Goal: Register for event/course

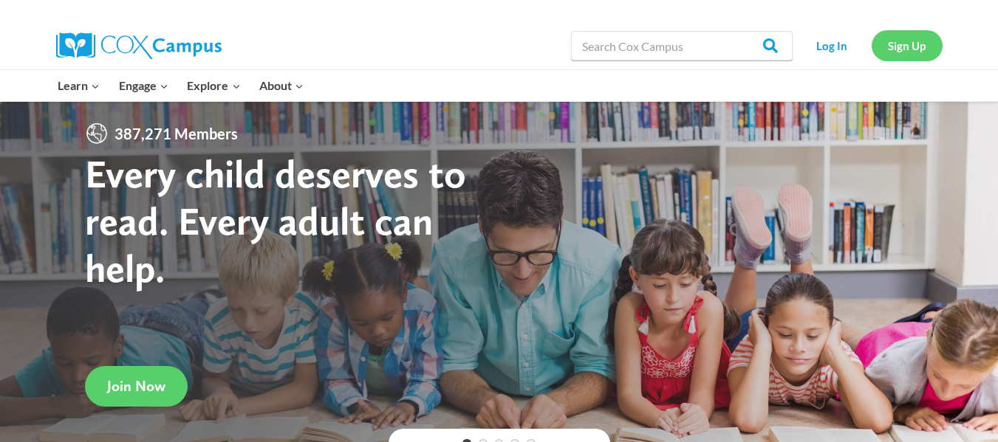
click at [891, 45] on link "Sign Up" at bounding box center [907, 45] width 71 height 30
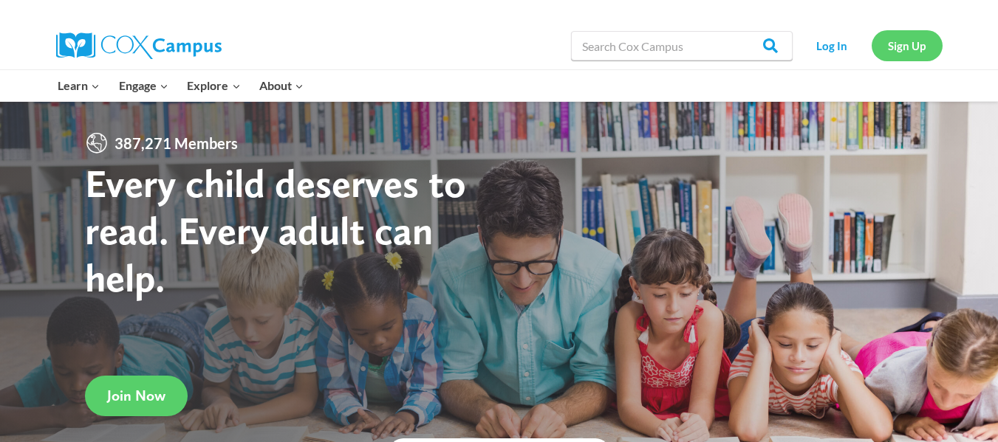
click at [897, 43] on link "Sign Up" at bounding box center [907, 45] width 71 height 30
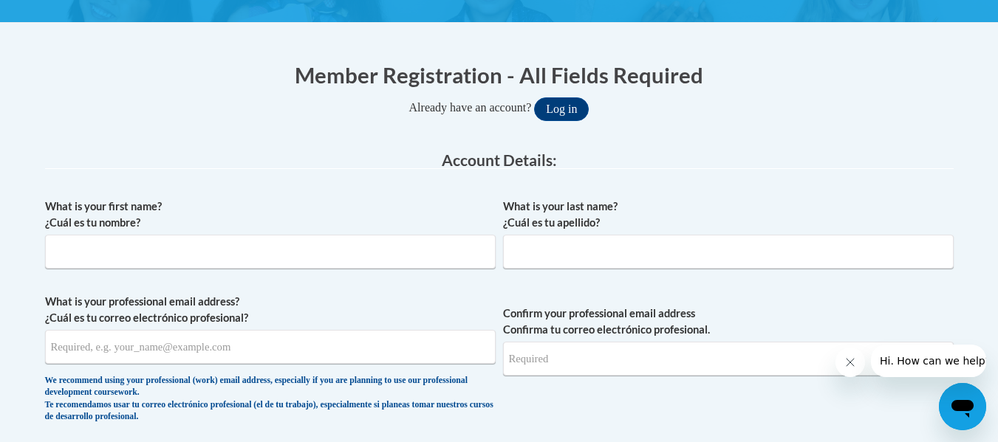
scroll to position [222, 0]
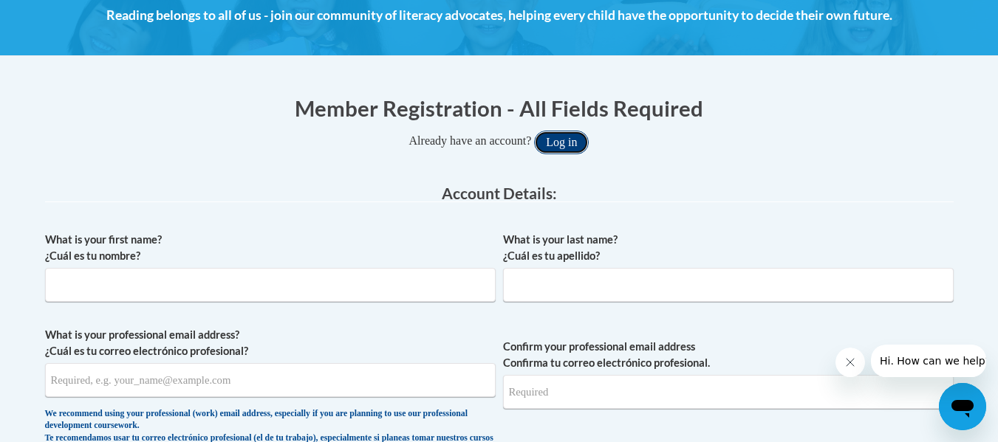
click at [567, 142] on button "Log in" at bounding box center [561, 143] width 55 height 24
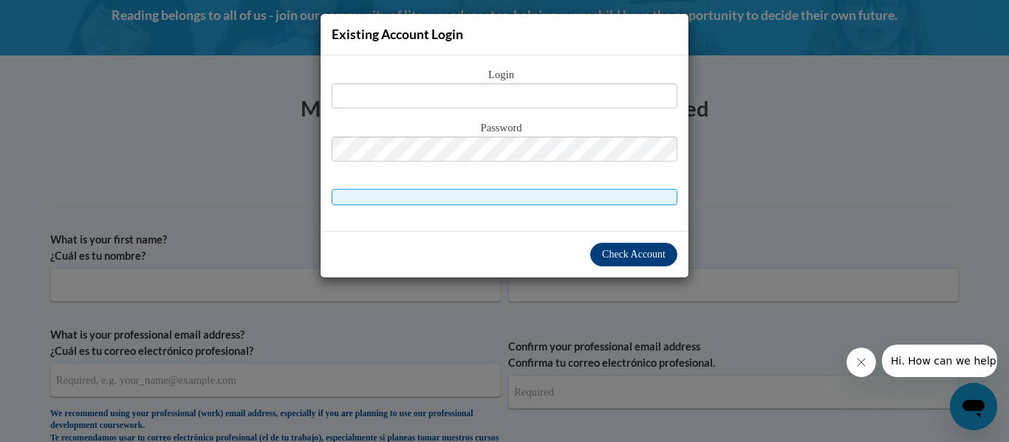
click at [564, 127] on span "Password" at bounding box center [505, 128] width 346 height 16
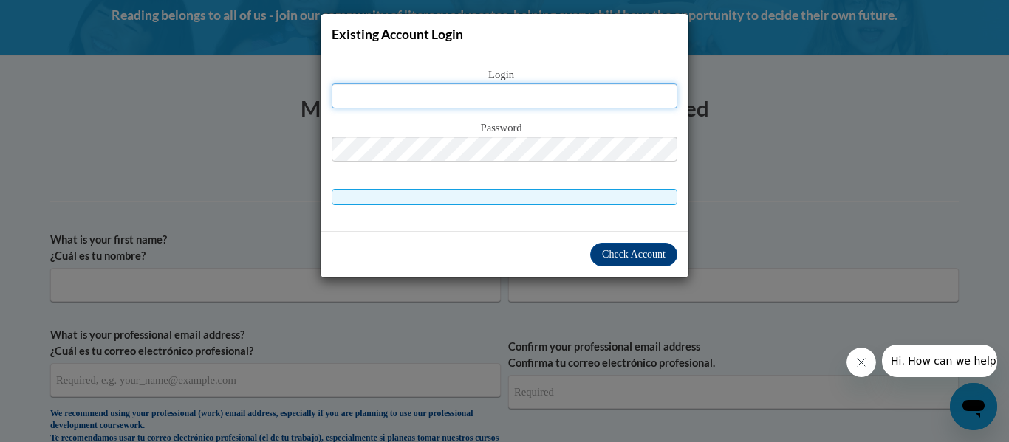
click at [383, 103] on input "text" at bounding box center [505, 95] width 346 height 25
type input "bmcfield@jackson.k12.ms.us"
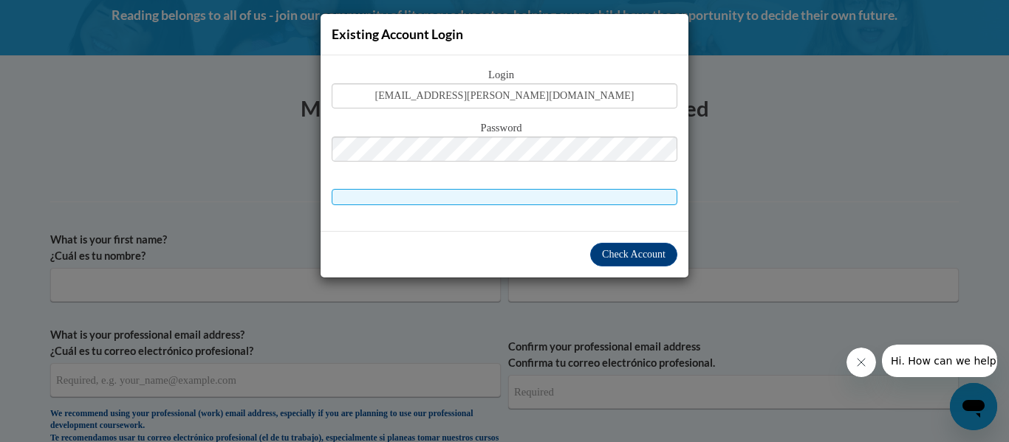
click at [426, 190] on span at bounding box center [505, 197] width 346 height 16
click at [626, 259] on span "Check Account" at bounding box center [634, 254] width 64 height 11
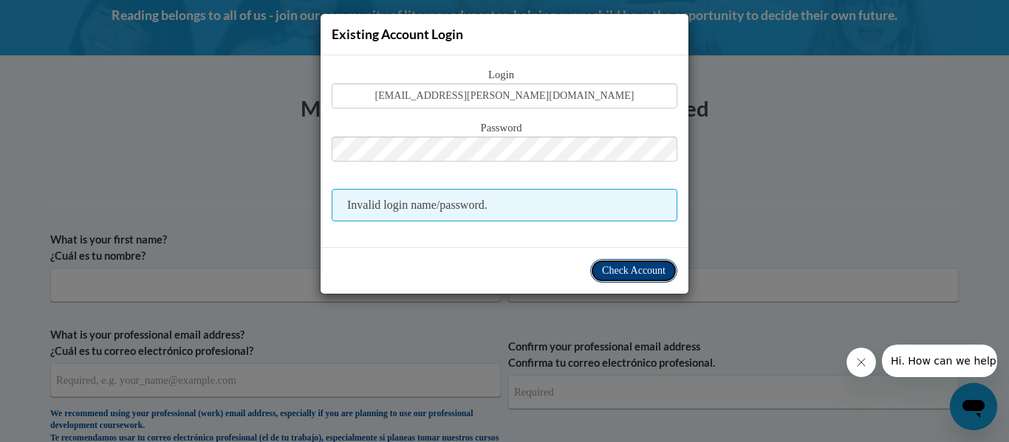
click at [632, 270] on span "Check Account" at bounding box center [634, 270] width 64 height 11
click at [752, 205] on div "Existing Account Login Login bmcfield@jackson.k12.ms.us Password Invalid login …" at bounding box center [504, 221] width 1009 height 442
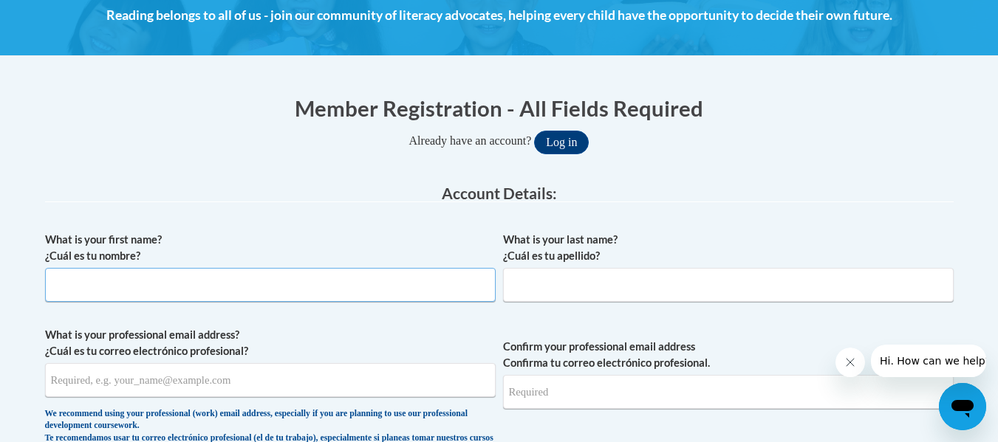
click at [81, 289] on input "What is your first name? ¿Cuál es tu nombre?" at bounding box center [270, 285] width 451 height 34
type input "Beverly"
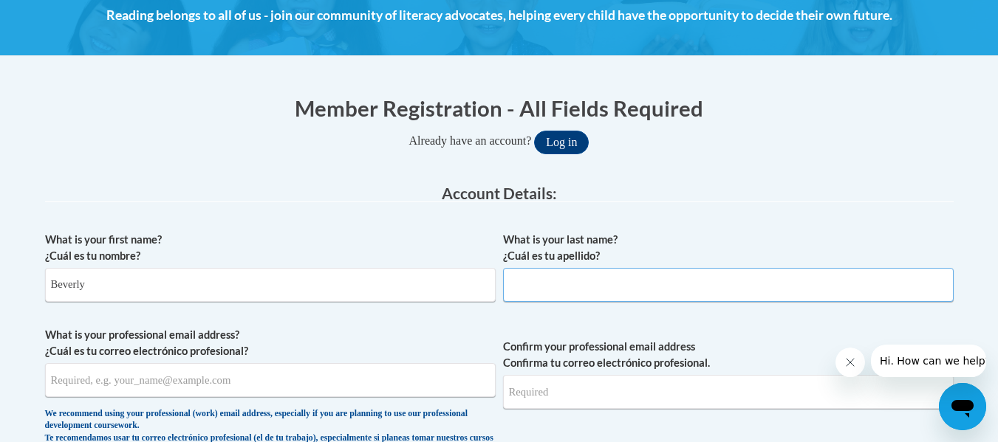
click at [563, 290] on input "What is your last name? ¿Cuál es tu apellido?" at bounding box center [728, 285] width 451 height 34
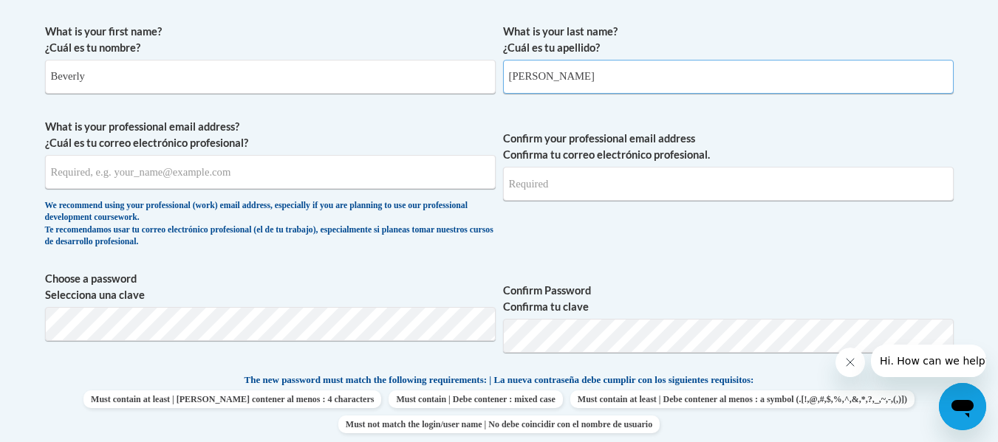
scroll to position [443, 0]
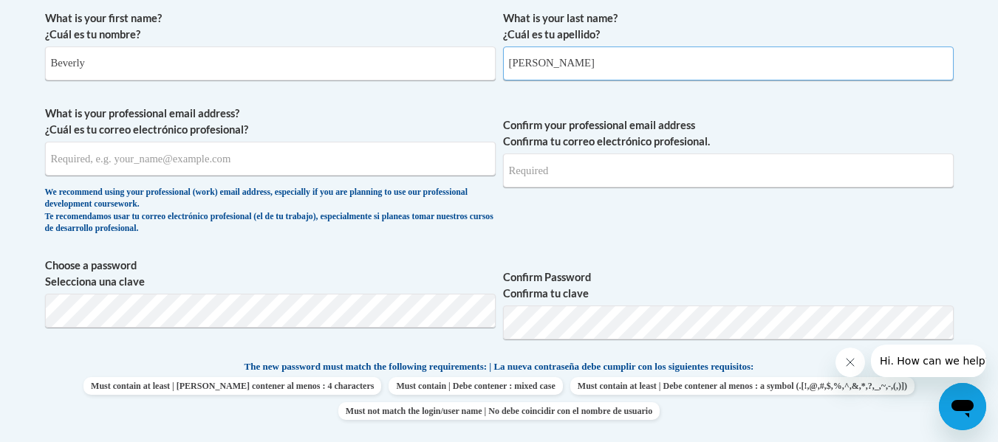
type input "McField"
click at [171, 168] on input "What is your professional email address? ¿Cuál es tu correo electrónico profesi…" at bounding box center [270, 159] width 451 height 34
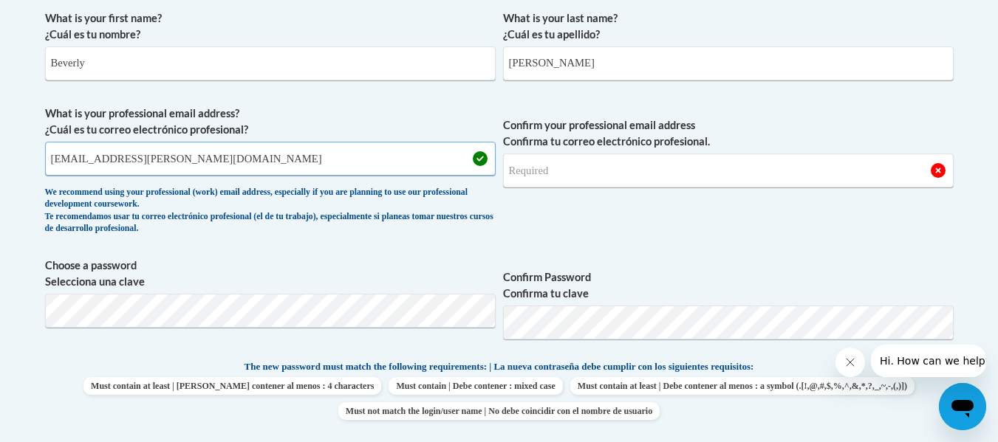
type input "bmcfield@jackson.k12.ms.us"
click at [528, 172] on input "Confirm your professional email address Confirma tu correo electrónico profesio…" at bounding box center [728, 171] width 451 height 34
click at [617, 170] on input "bmcfield@jackson.k12,ms.us" at bounding box center [728, 171] width 451 height 34
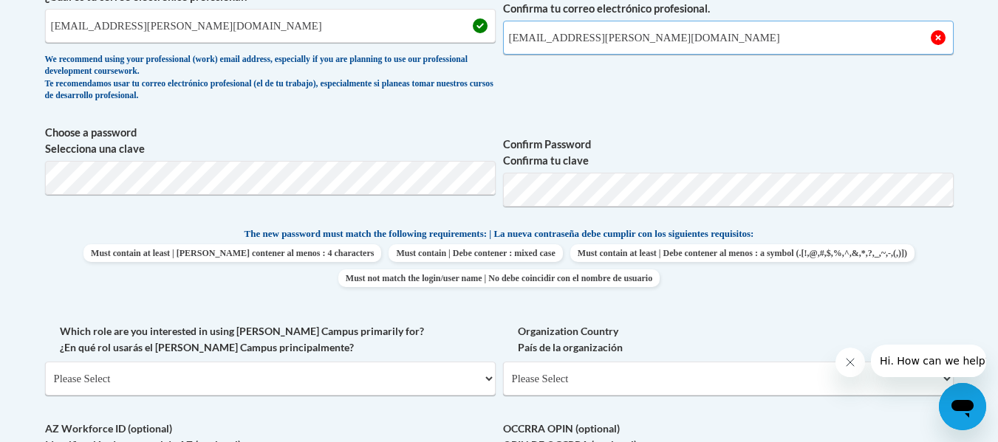
scroll to position [591, 0]
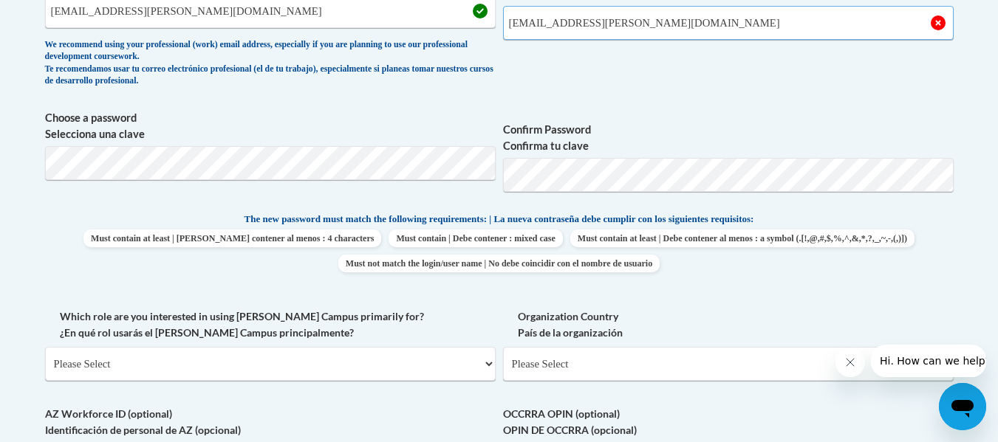
type input "bmcfield@jackson.k12.ms.us"
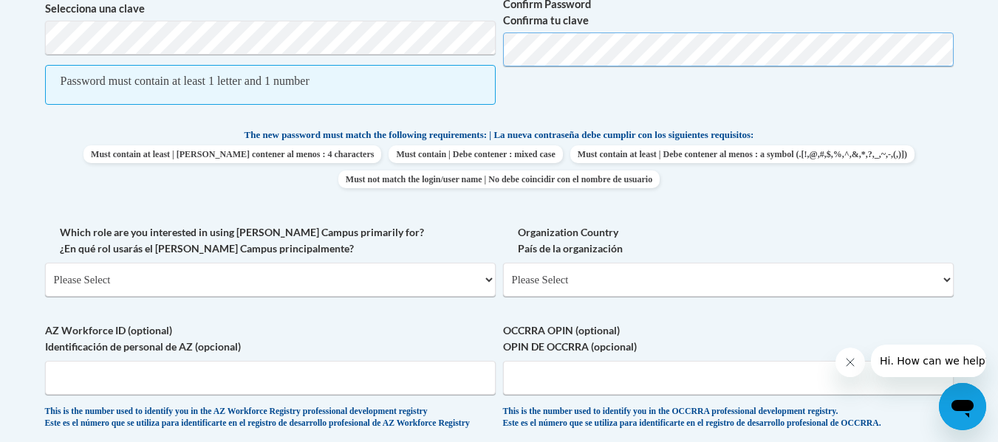
scroll to position [739, 0]
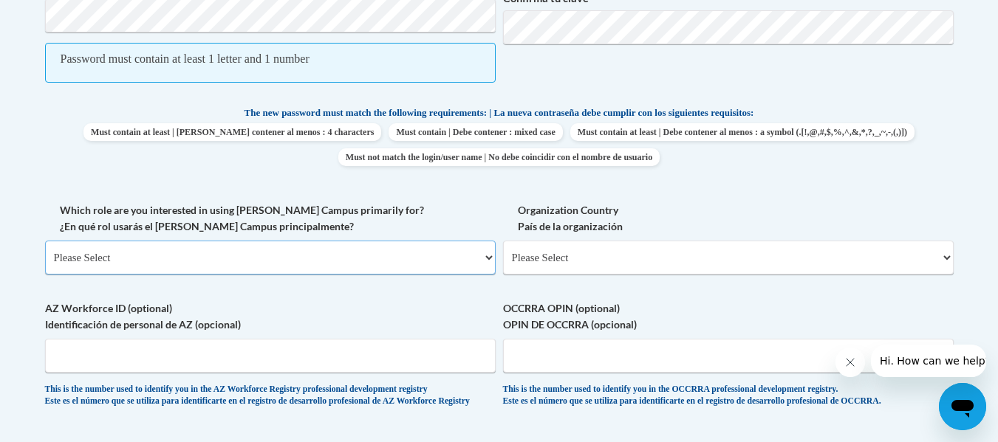
click at [488, 257] on select "Please Select College/University | Colegio/Universidad Community/Nonprofit Part…" at bounding box center [270, 258] width 451 height 34
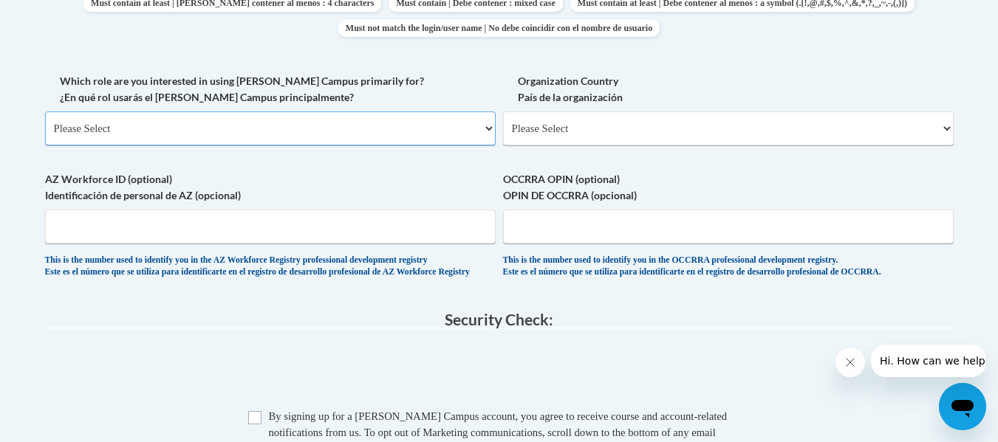
scroll to position [886, 0]
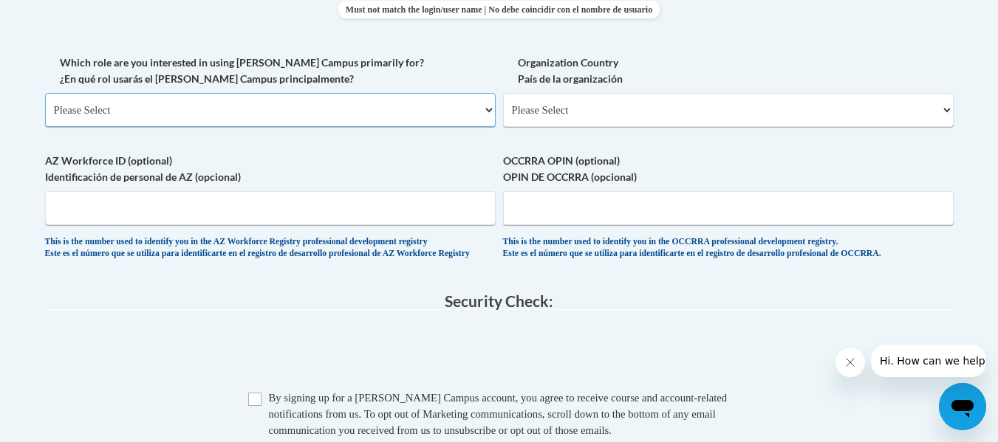
click at [493, 109] on select "Please Select College/University | Colegio/Universidad Community/Nonprofit Part…" at bounding box center [270, 110] width 451 height 34
select select "fbf2d438-af2f-41f8-98f1-81c410e29de3"
click at [45, 93] on select "Please Select College/University | Colegio/Universidad Community/Nonprofit Part…" at bounding box center [270, 110] width 451 height 34
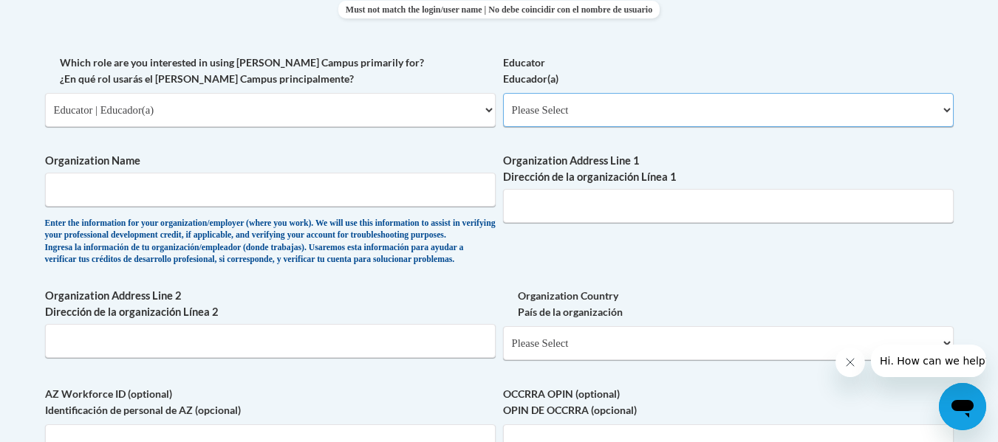
click at [946, 112] on select "Please Select Early Learning/Daycare Teacher/Family Home Care Provider | Maestr…" at bounding box center [728, 110] width 451 height 34
select select "8e40623d-54d0-45cd-9f92-5df65cd3f8cf"
click at [503, 93] on select "Please Select Early Learning/Daycare Teacher/Family Home Care Provider | Maestr…" at bounding box center [728, 110] width 451 height 34
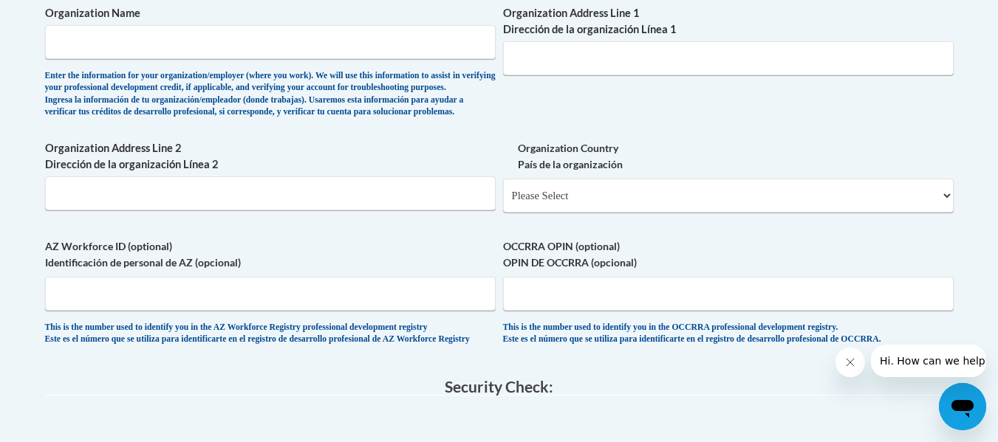
scroll to position [960, 0]
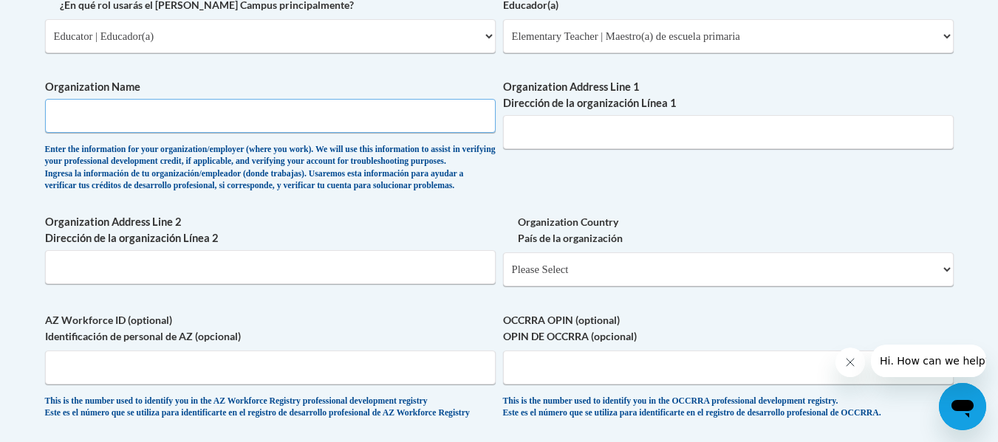
click at [103, 114] on input "Organization Name" at bounding box center [270, 116] width 451 height 34
type input "Jackson Public School"
click at [523, 134] on input "Organization Address Line 1 Dirección de la organización Línea 1" at bounding box center [728, 132] width 451 height 34
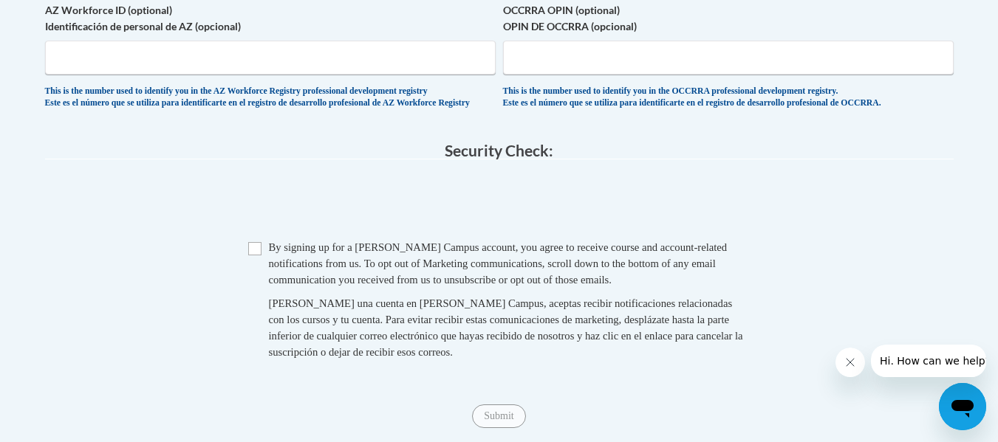
scroll to position [1329, 0]
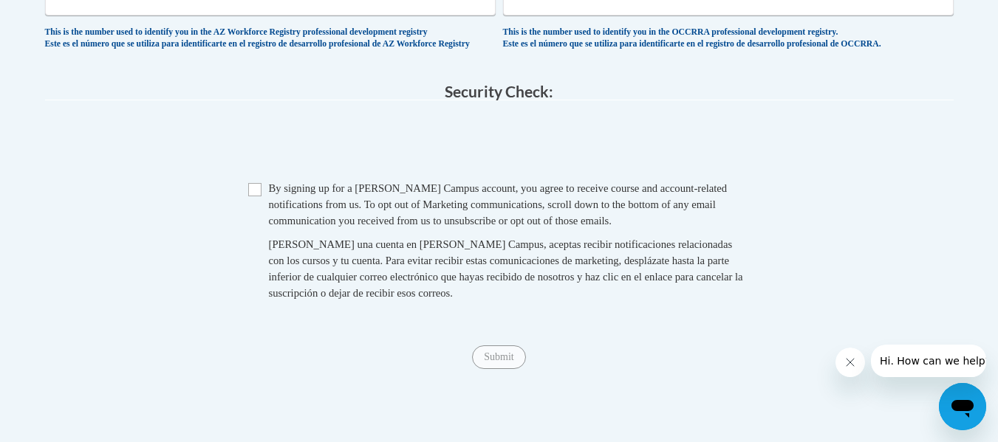
type input "662 S. President Jackson, MS 39201"
click at [256, 196] on input "Checkbox" at bounding box center [254, 189] width 13 height 13
checkbox input "true"
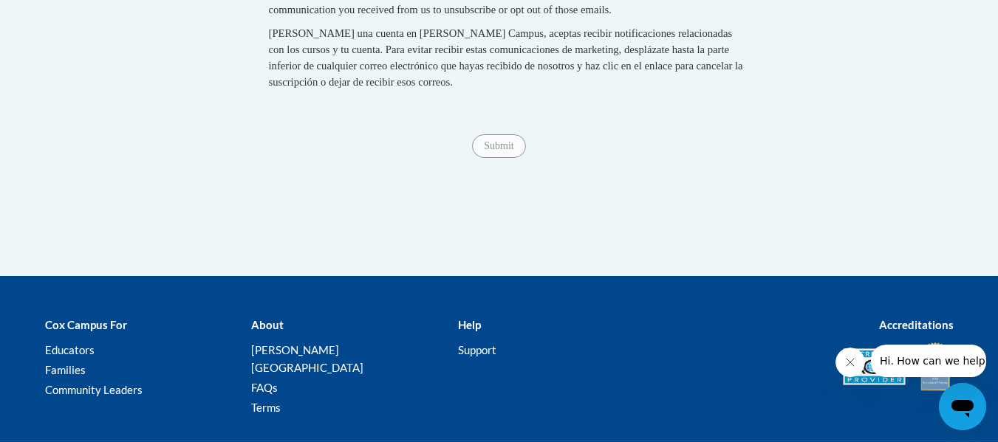
scroll to position [1551, 0]
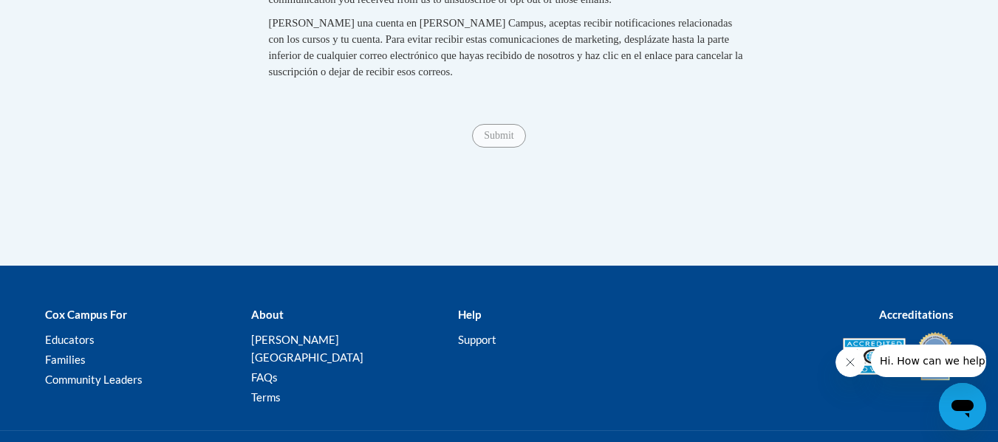
click at [518, 140] on span "Submit" at bounding box center [498, 135] width 53 height 12
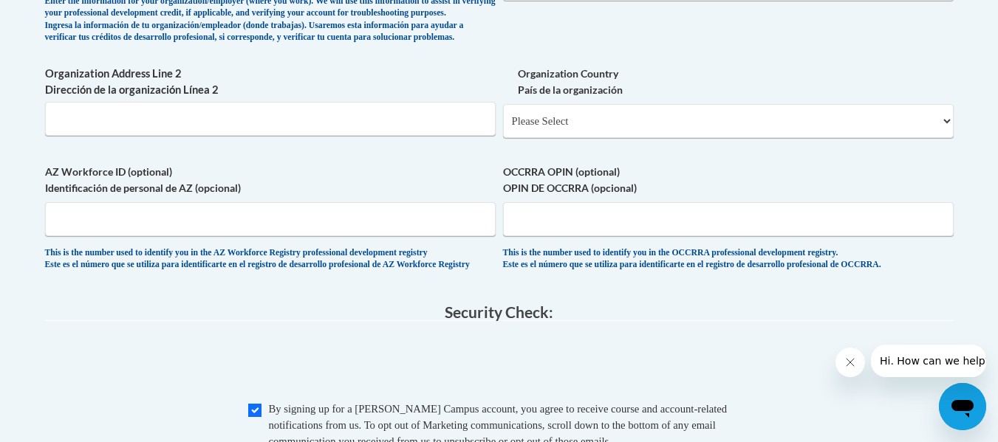
scroll to position [1108, 0]
click at [946, 139] on select "Please Select United States | Estados Unidos Outside of the United States | Fue…" at bounding box center [728, 122] width 451 height 34
select select "ad49bcad-a171-4b2e-b99c-48b446064914"
click at [503, 129] on select "Please Select United States | Estados Unidos Outside of the United States | Fue…" at bounding box center [728, 122] width 451 height 34
select select
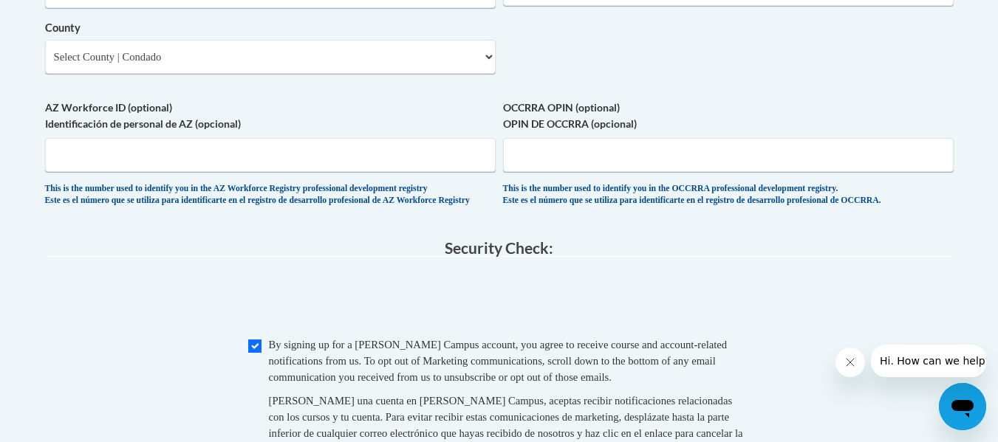
scroll to position [1182, 0]
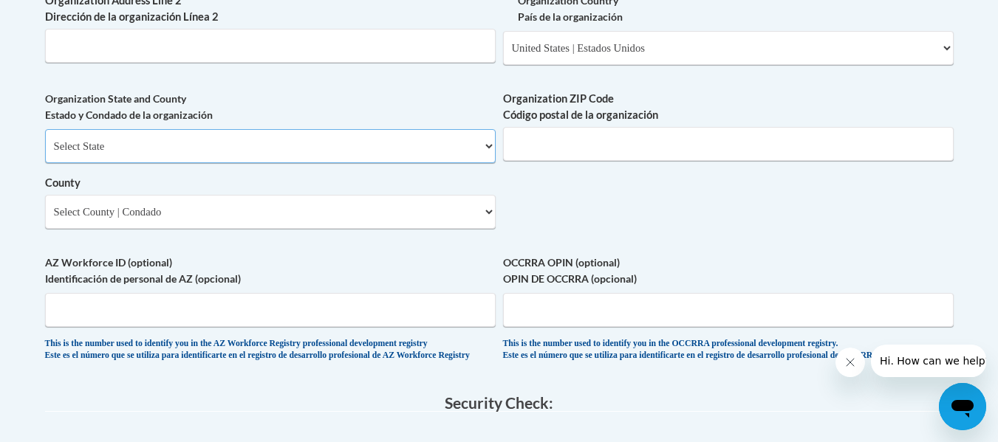
click at [487, 163] on select "Select State Alabama Alaska Arizona Arkansas California Colorado Connecticut De…" at bounding box center [270, 146] width 451 height 34
select select "Mississippi"
click at [45, 153] on select "Select State Alabama Alaska Arizona Arkansas California Colorado Connecticut De…" at bounding box center [270, 146] width 451 height 34
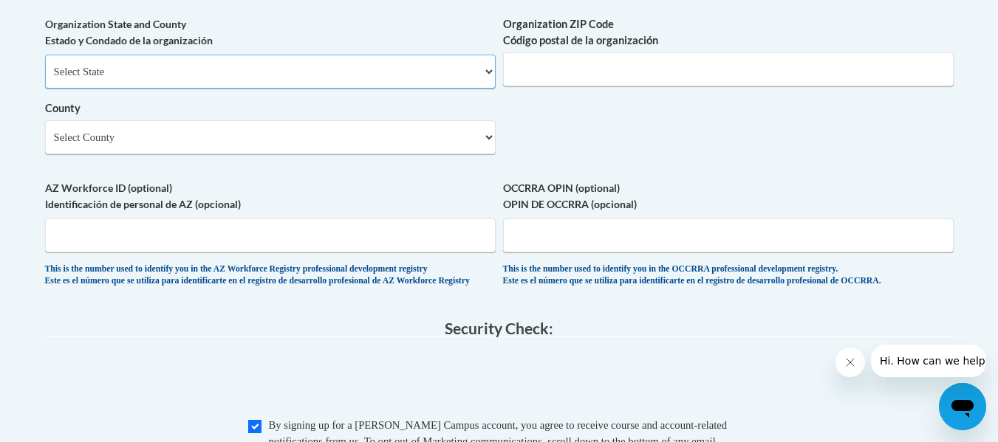
scroll to position [1256, 0]
click at [488, 155] on select "Select County Adams Alcorn Amite Attala Benton Bolivar Calhoun Carroll Chickasa…" at bounding box center [270, 138] width 451 height 34
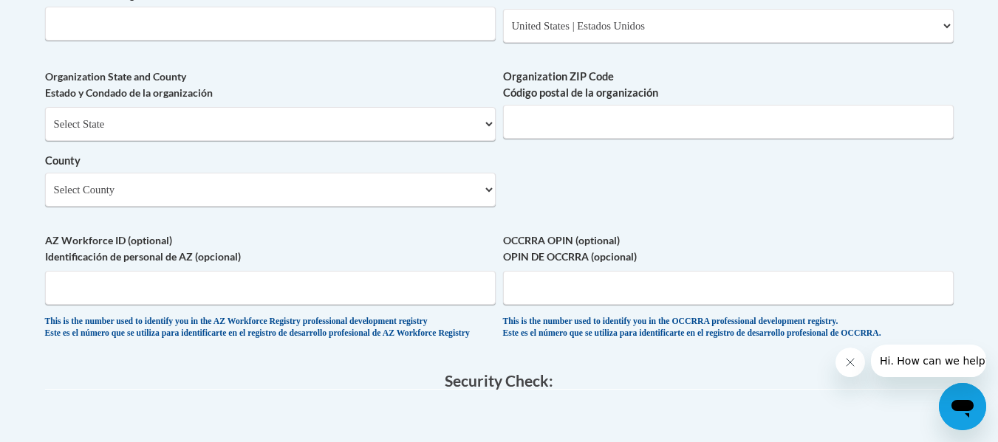
scroll to position [1182, 0]
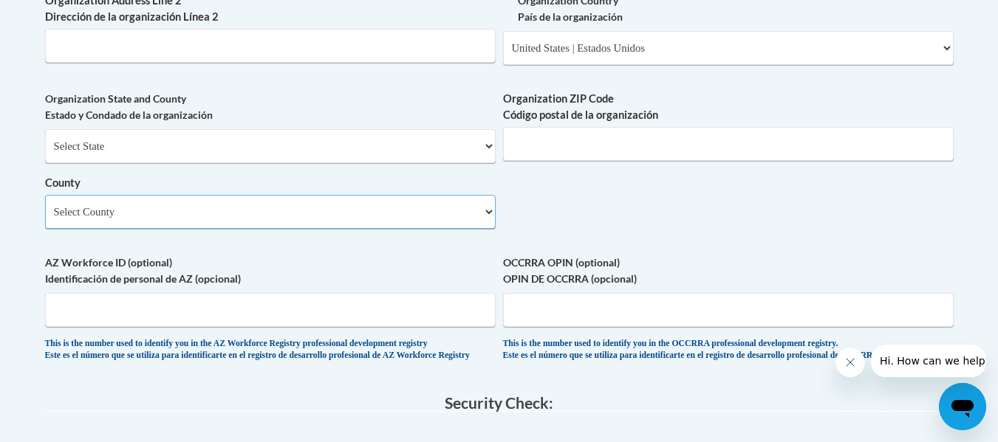
click at [485, 229] on select "Select County Adams Alcorn Amite Attala Benton Bolivar Calhoun Carroll Chickasa…" at bounding box center [270, 212] width 451 height 34
select select "Hinds"
click at [45, 219] on select "Select County Adams Alcorn Amite Attala Benton Bolivar Calhoun Carroll Chickasa…" at bounding box center [270, 212] width 451 height 34
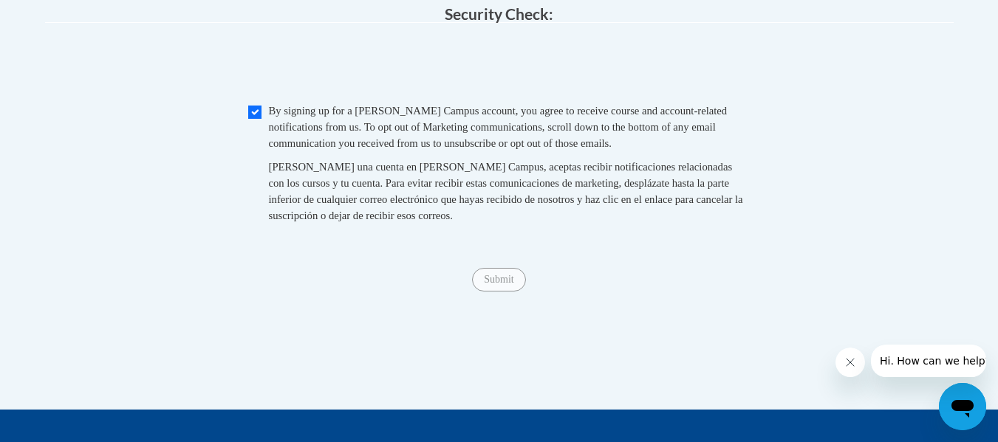
scroll to position [1625, 0]
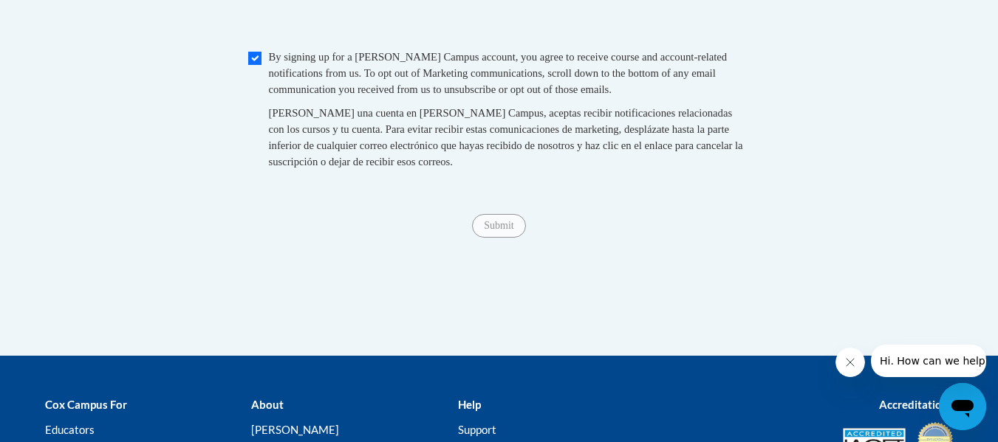
click at [511, 230] on span "Submit" at bounding box center [498, 225] width 53 height 12
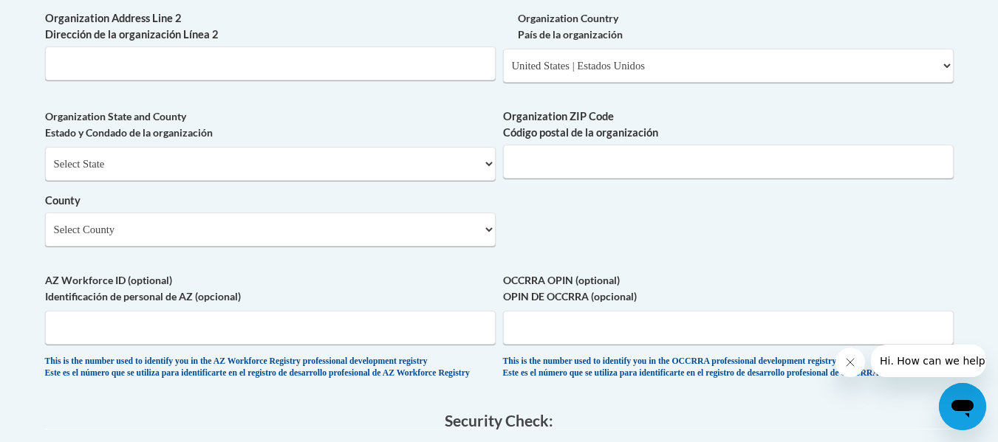
scroll to position [1196, 0]
click at [633, 179] on input "Organization ZIP Code Código postal de la organización" at bounding box center [728, 163] width 451 height 34
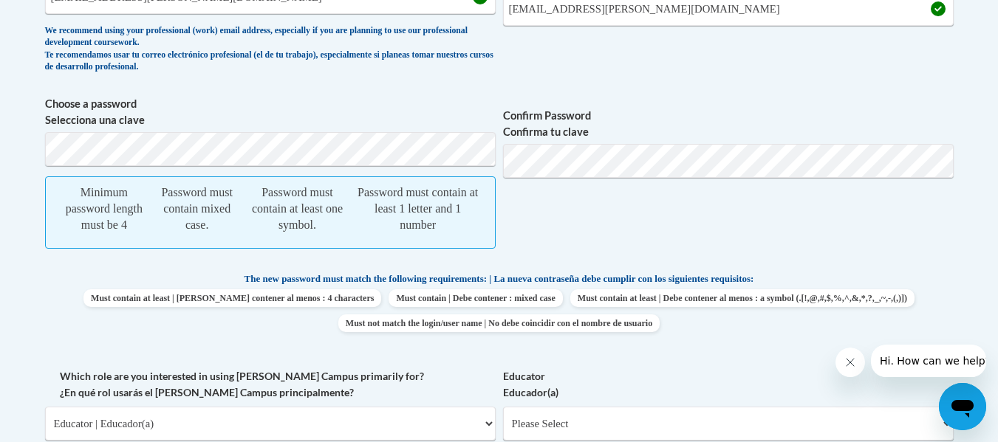
scroll to position [531, 0]
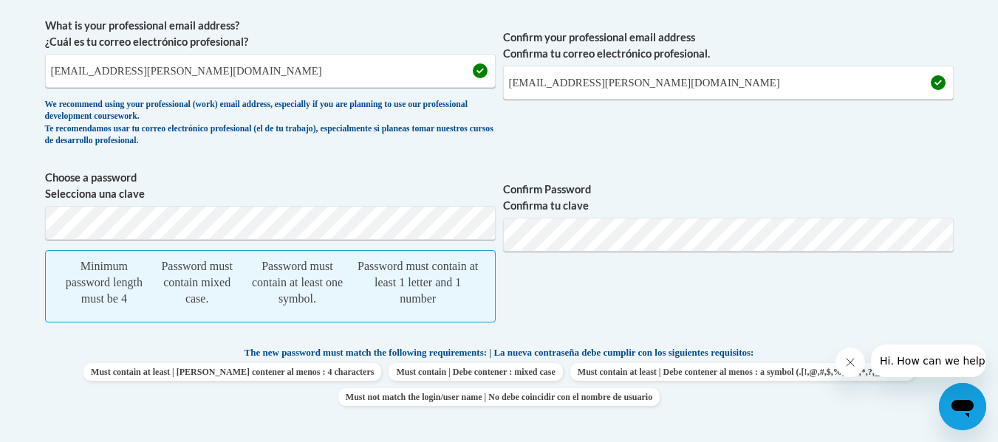
type input "39201"
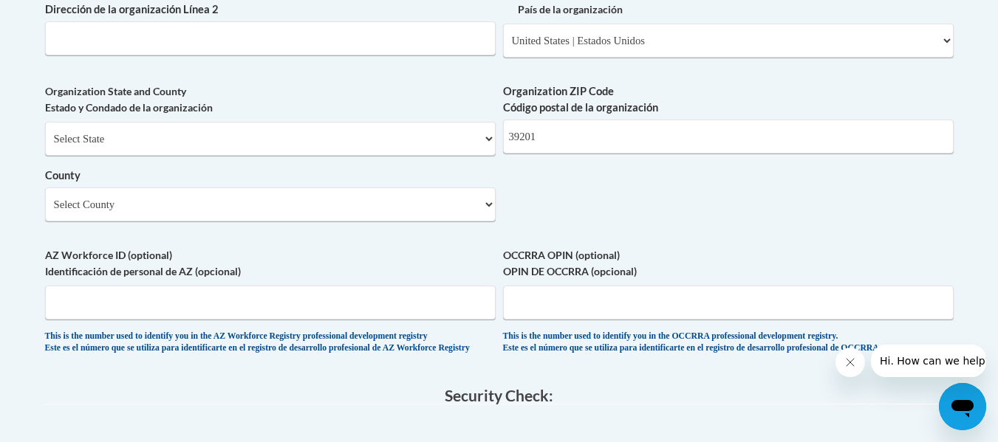
scroll to position [1196, 0]
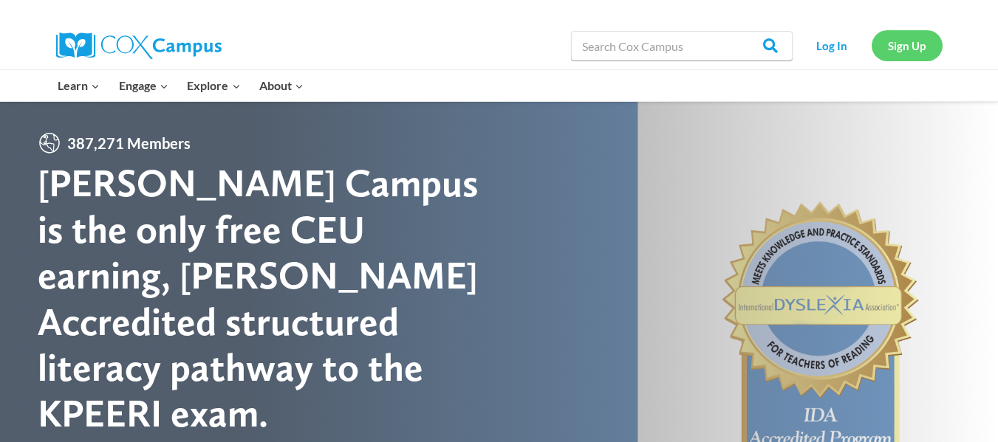
click at [896, 44] on link "Sign Up" at bounding box center [907, 45] width 71 height 30
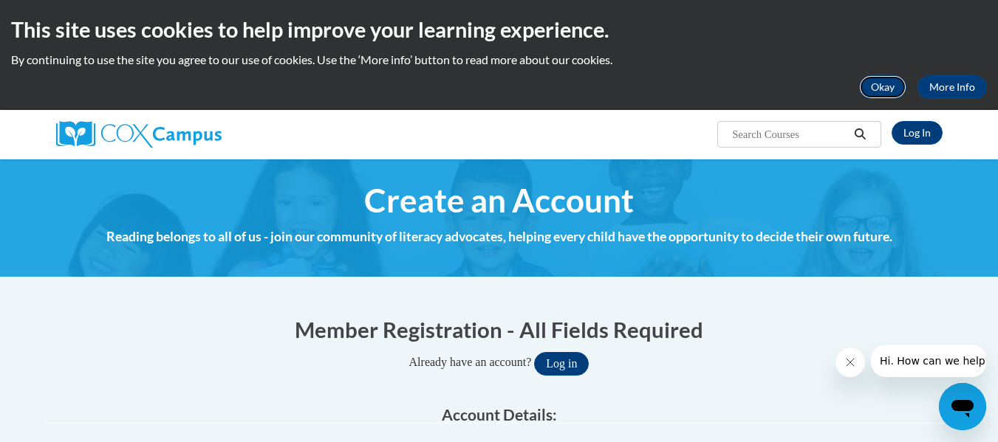
click at [881, 89] on button "Okay" at bounding box center [882, 87] width 47 height 24
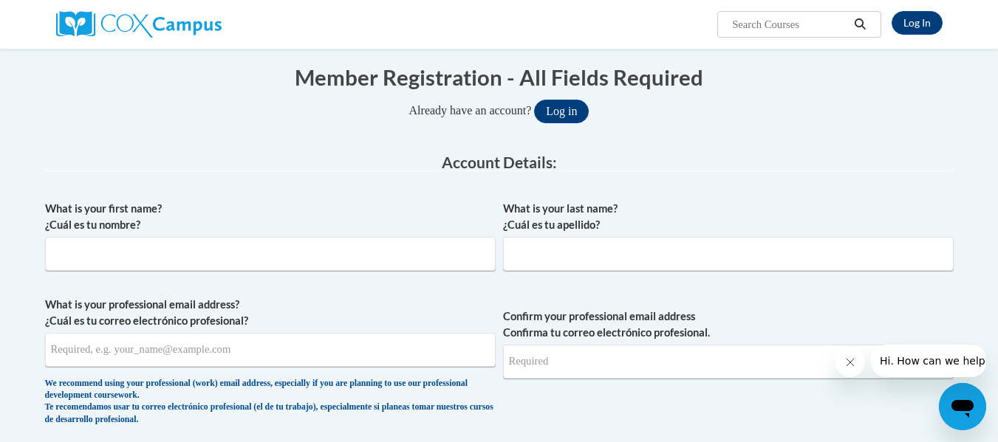
scroll to position [148, 0]
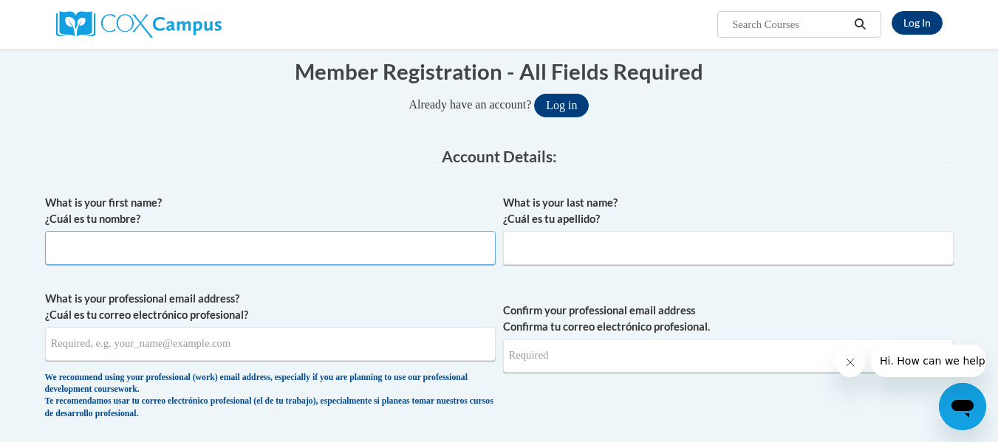
click at [113, 248] on input "What is your first name? ¿Cuál es tu nombre?" at bounding box center [270, 248] width 451 height 34
type input "Beverly"
click at [520, 239] on input "What is your last name? ¿Cuál es tu apellido?" at bounding box center [728, 248] width 451 height 34
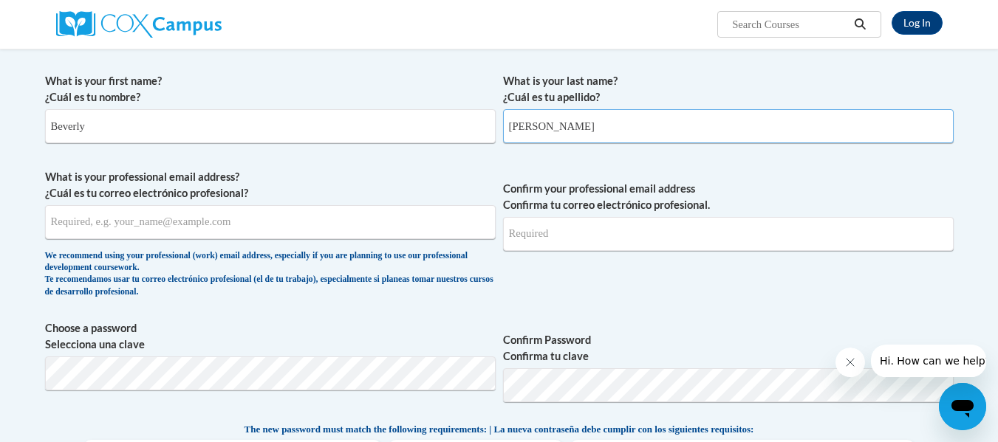
scroll to position [295, 0]
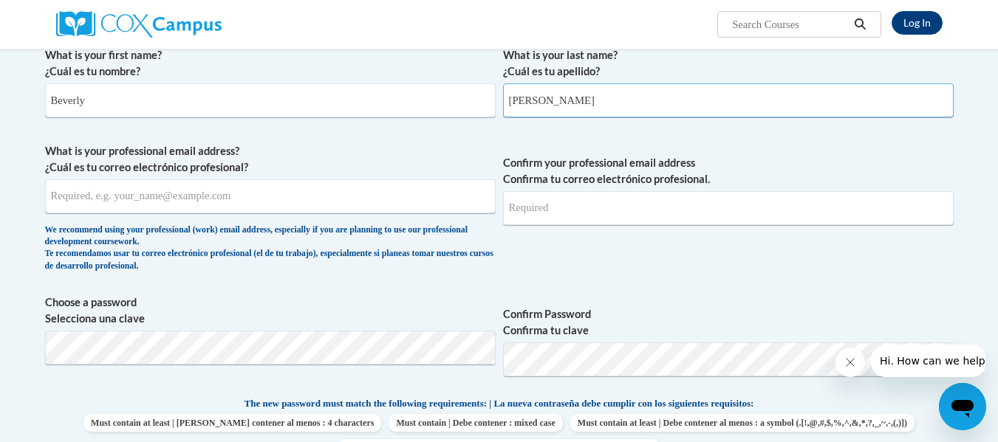
type input "[PERSON_NAME]"
click at [61, 205] on input "What is your professional email address? ¿Cuál es tu correo electrónico profesi…" at bounding box center [270, 196] width 451 height 34
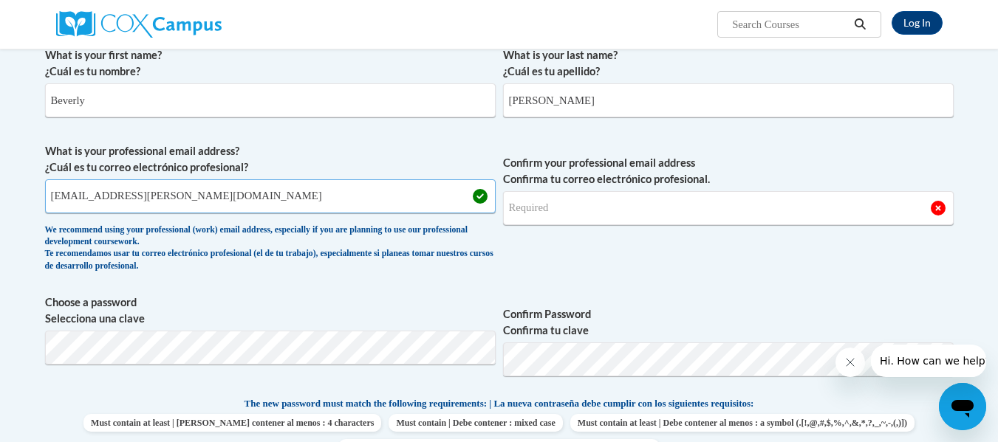
type input "bmcfield@jackson.k12.ms.us"
click at [515, 213] on input "Confirm your professional email address Confirma tu correo electrónico profesio…" at bounding box center [728, 208] width 451 height 34
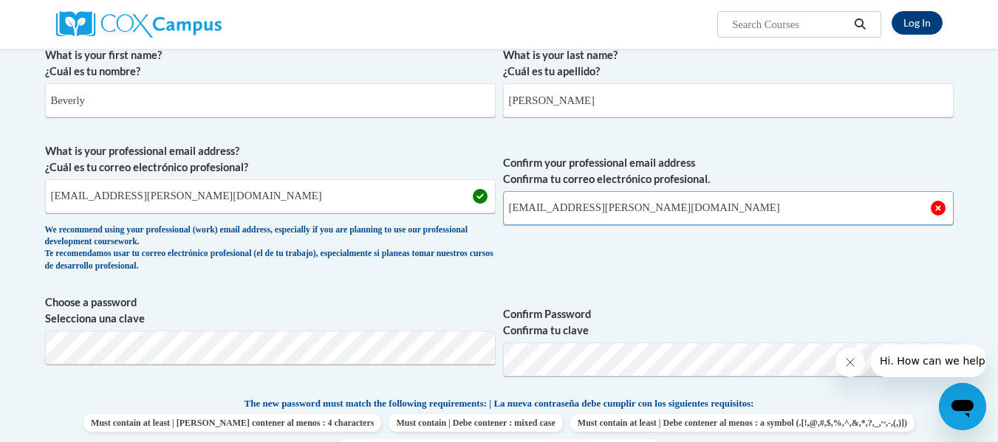
type input "bmcfield@jackson.k12.ms.us"
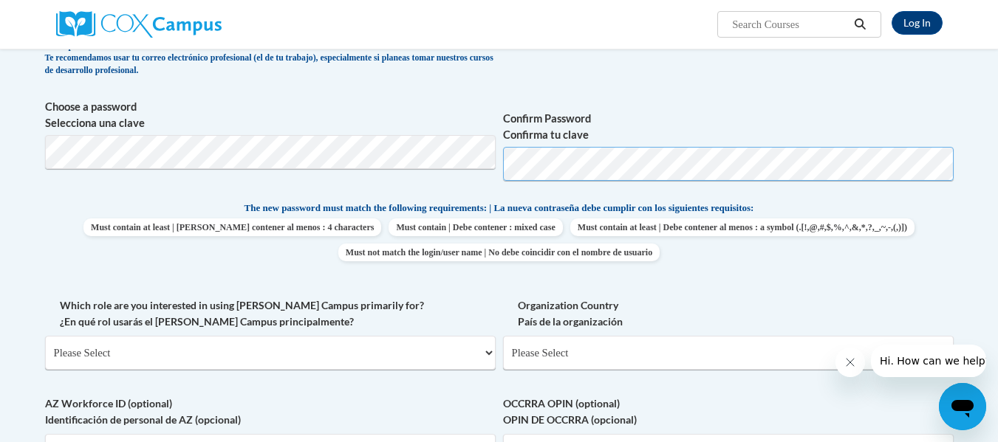
scroll to position [517, 0]
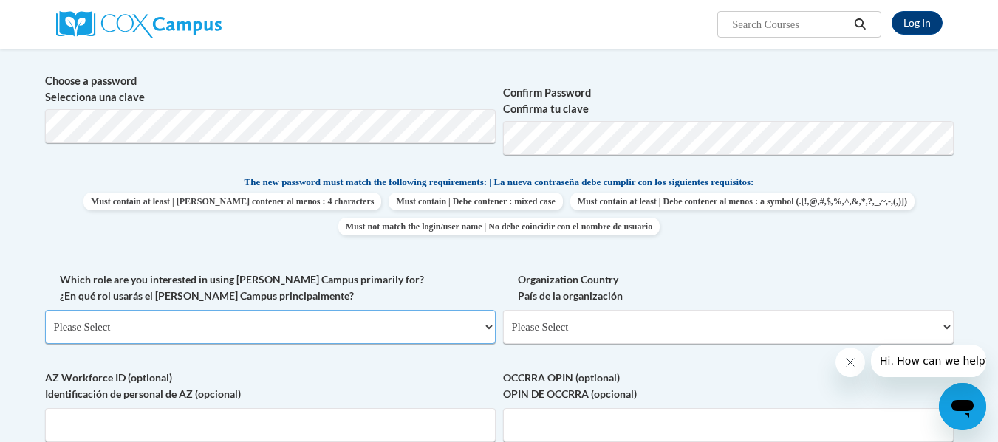
click at [151, 326] on select "Please Select College/University | Colegio/Universidad Community/Nonprofit Part…" at bounding box center [270, 327] width 451 height 34
select select "fbf2d438-af2f-41f8-98f1-81c410e29de3"
click at [45, 310] on select "Please Select College/University | Colegio/Universidad Community/Nonprofit Part…" at bounding box center [270, 327] width 451 height 34
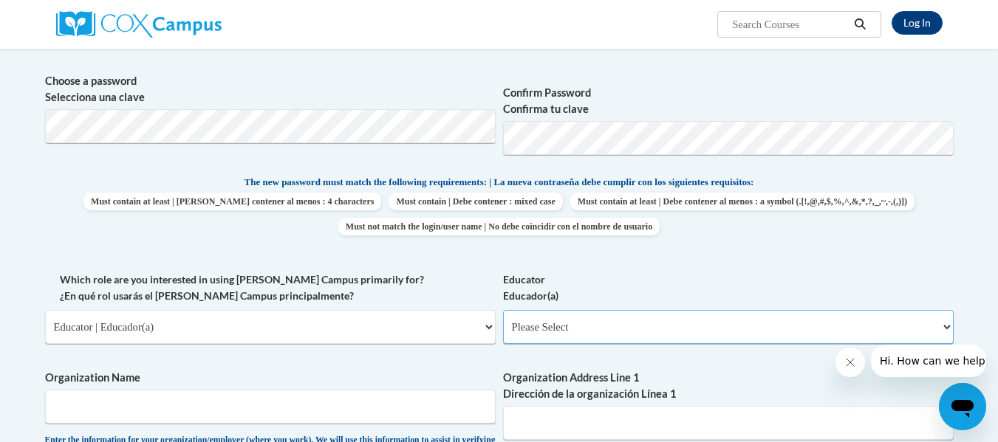
click at [948, 329] on select "Please Select Early Learning/Daycare Teacher/Family Home Care Provider | Maestr…" at bounding box center [728, 327] width 451 height 34
select select "8e40623d-54d0-45cd-9f92-5df65cd3f8cf"
click at [503, 310] on select "Please Select Early Learning/Daycare Teacher/Family Home Care Provider | Maestr…" at bounding box center [728, 327] width 451 height 34
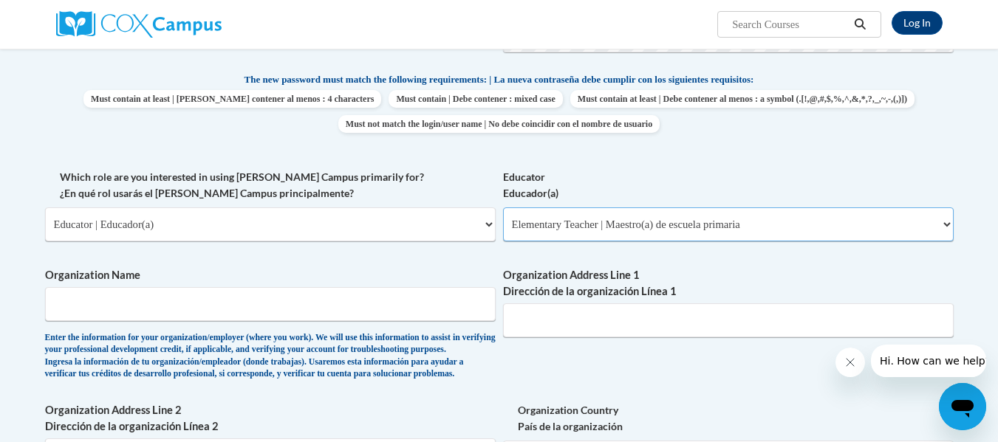
scroll to position [665, 0]
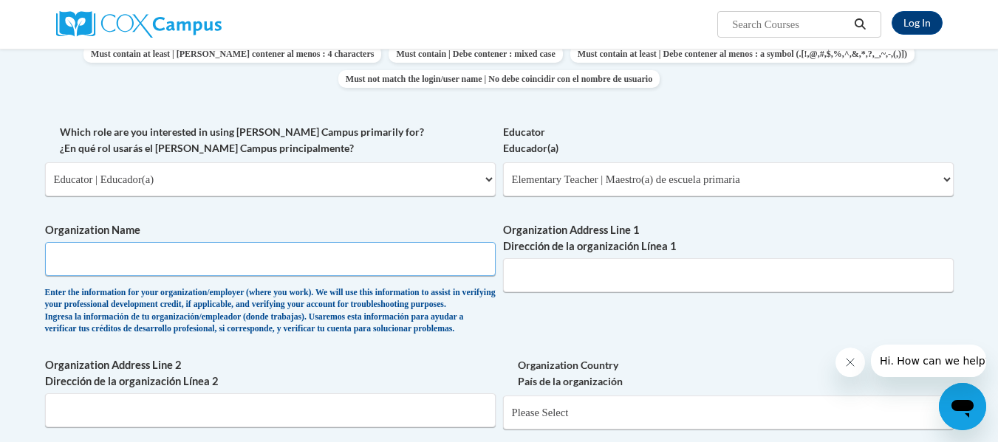
click at [78, 264] on input "Organization Name" at bounding box center [270, 259] width 451 height 34
type input "Jackson Public School"
click at [579, 272] on input "Organization Address Line 1 Dirección de la organización Línea 1" at bounding box center [728, 276] width 451 height 34
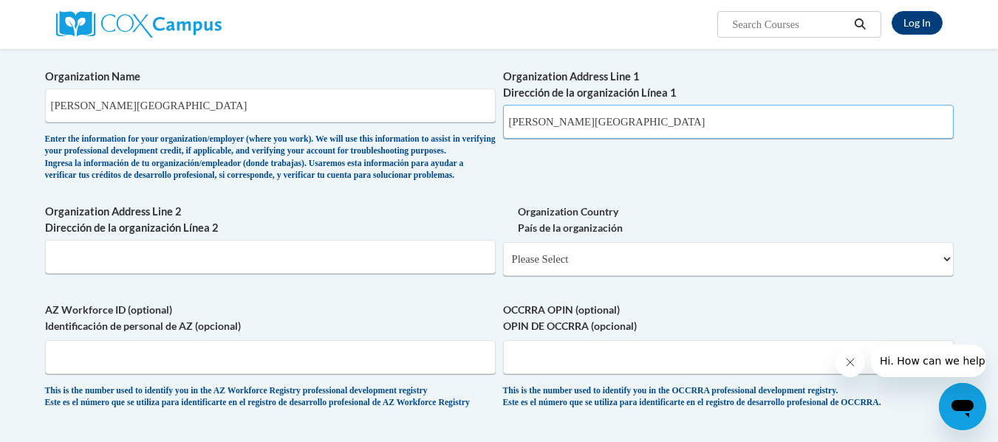
scroll to position [886, 0]
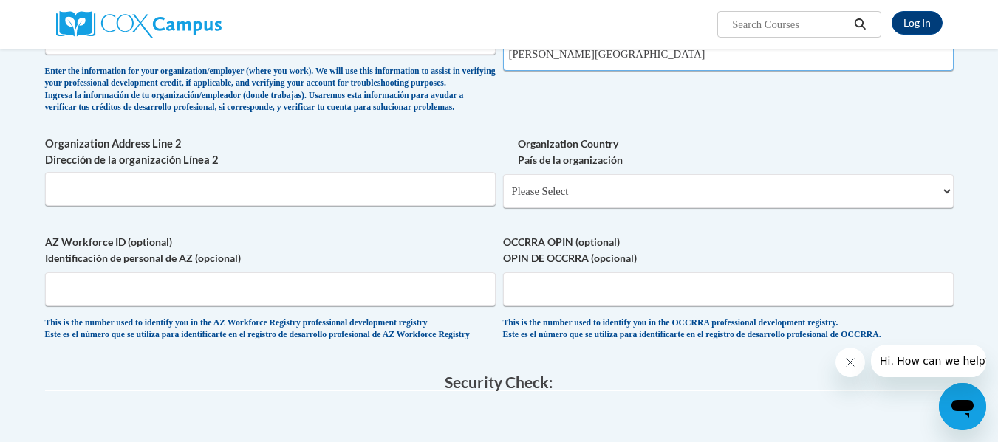
type input "Jackson Public School"
click at [124, 206] on input "Organization Address Line 2 Dirección de la organización Línea 2" at bounding box center [270, 189] width 451 height 34
click at [124, 206] on input "662 S" at bounding box center [270, 189] width 451 height 34
type input "662 S President St. Jackson, MS 39201"
click at [637, 205] on select "Please Select United States | Estados Unidos Outside of the United States | Fue…" at bounding box center [728, 191] width 451 height 34
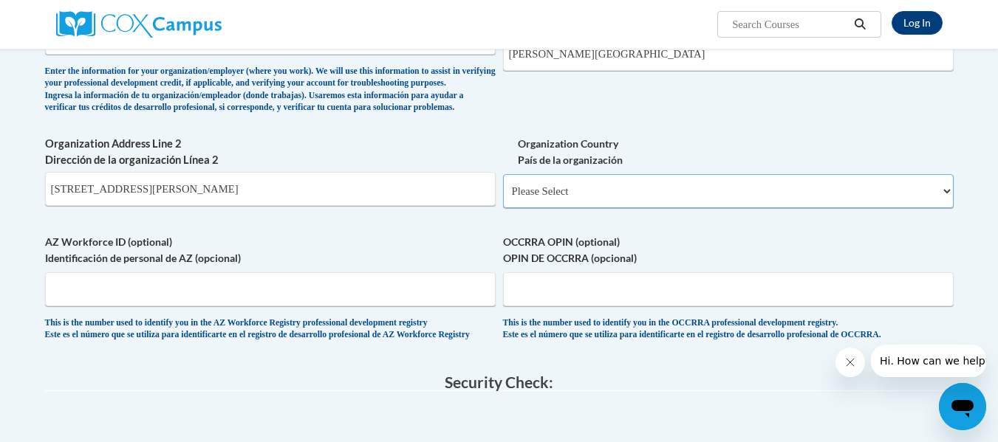
select select "ad49bcad-a171-4b2e-b99c-48b446064914"
click at [503, 199] on select "Please Select United States | Estados Unidos Outside of the United States | Fue…" at bounding box center [728, 191] width 451 height 34
select select
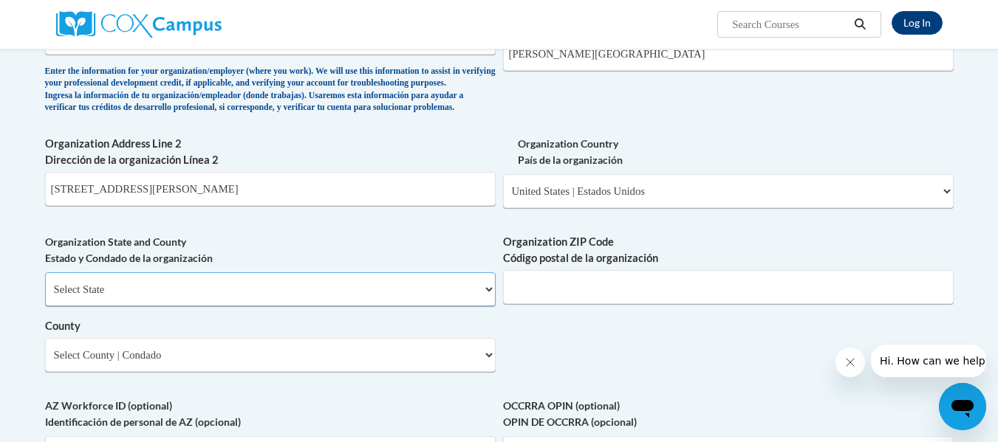
click at [144, 307] on select "Select State Alabama Alaska Arizona Arkansas California Colorado Connecticut De…" at bounding box center [270, 290] width 451 height 34
select select "Mississippi"
click at [45, 296] on select "Select State Alabama Alaska Arizona Arkansas California Colorado Connecticut De…" at bounding box center [270, 290] width 451 height 34
click at [625, 301] on input "Organization ZIP Code Código postal de la organización" at bounding box center [728, 287] width 451 height 34
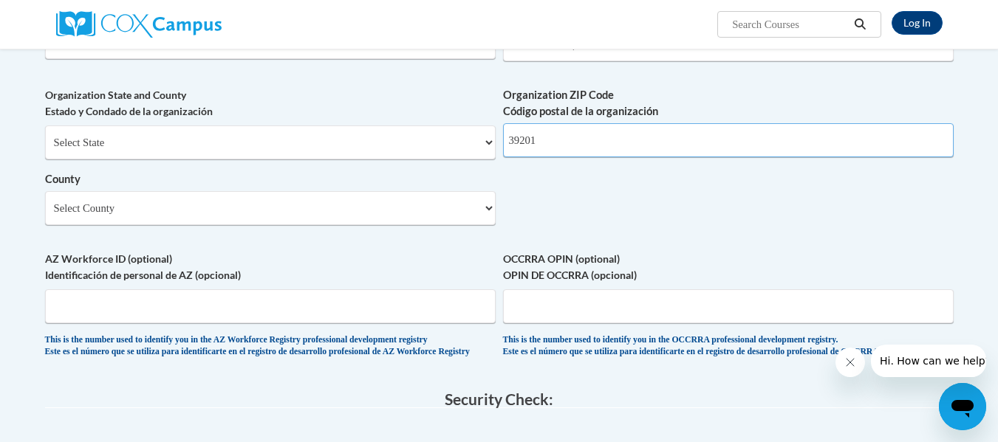
scroll to position [1034, 0]
type input "39201"
click at [490, 225] on select "Select County Adams Alcorn Amite Attala Benton Bolivar Calhoun Carroll Chickasa…" at bounding box center [270, 208] width 451 height 34
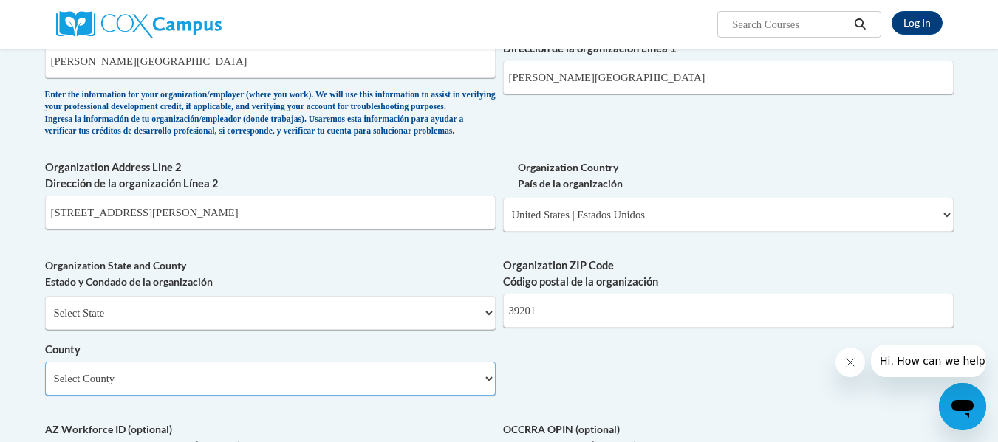
scroll to position [960, 0]
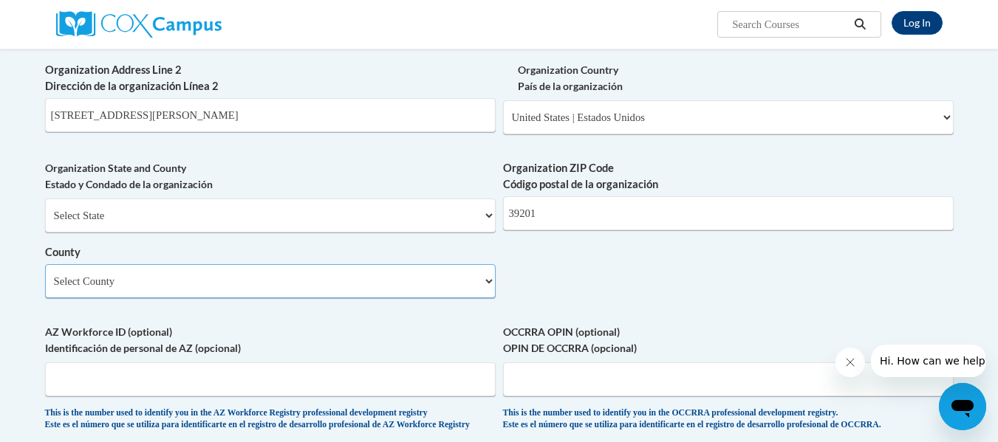
click at [489, 298] on select "Select County Adams Alcorn Amite Attala Benton Bolivar Calhoun Carroll Chickasa…" at bounding box center [270, 281] width 451 height 34
select select "Hinds"
click at [45, 288] on select "Select County Adams Alcorn Amite Attala Benton Bolivar Calhoun Carroll Chickasa…" at bounding box center [270, 281] width 451 height 34
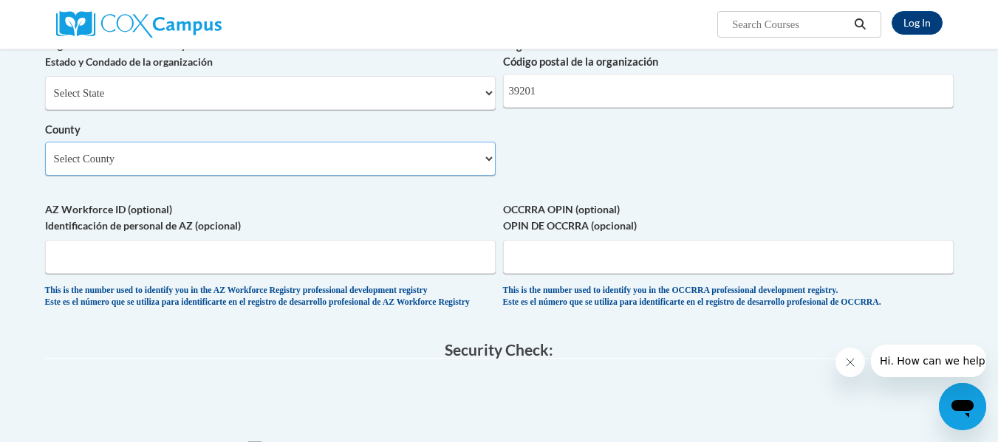
scroll to position [1108, 0]
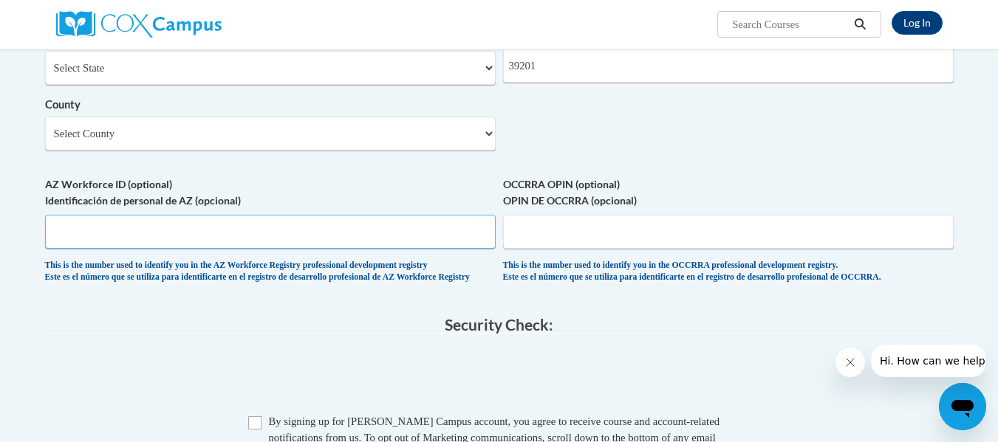
click at [97, 249] on input "AZ Workforce ID (optional) Identificación de personal de AZ (opcional)" at bounding box center [270, 232] width 451 height 34
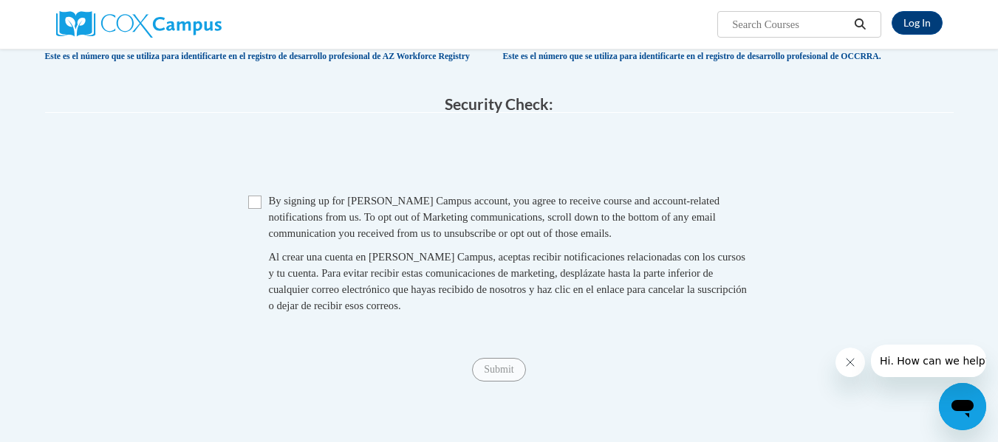
scroll to position [1329, 0]
click at [255, 208] on input "Checkbox" at bounding box center [254, 201] width 13 height 13
checkbox input "true"
click at [485, 381] on input "Submit" at bounding box center [498, 369] width 53 height 24
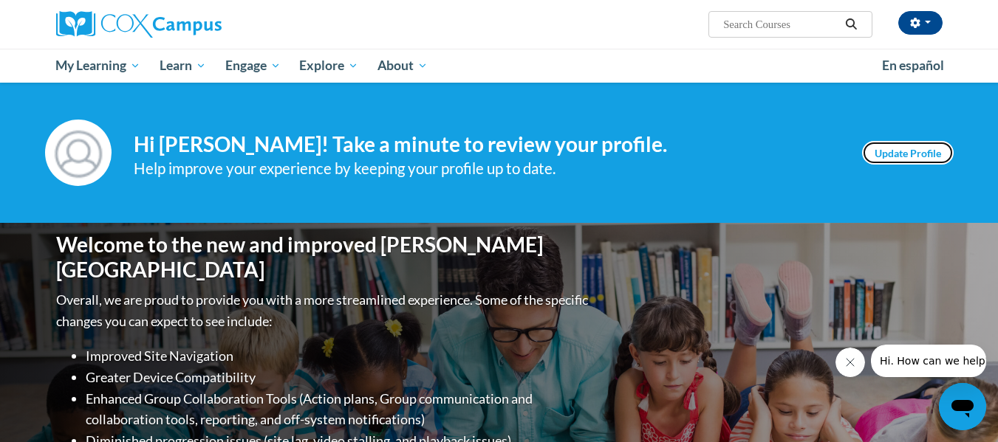
click at [914, 150] on link "Update Profile" at bounding box center [908, 153] width 92 height 24
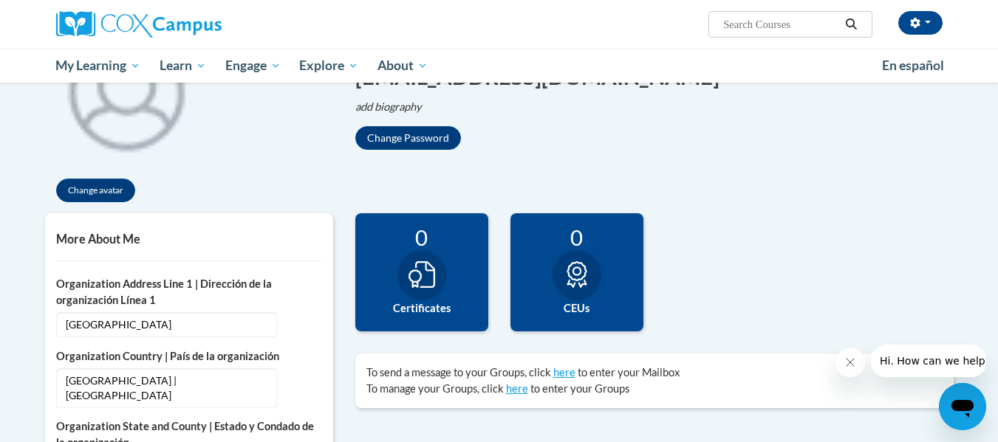
scroll to position [222, 0]
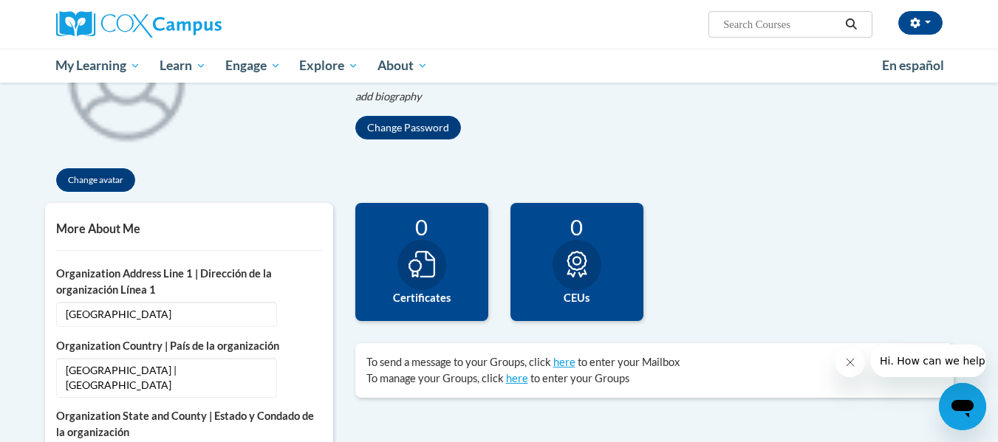
click at [425, 259] on icon at bounding box center [421, 264] width 27 height 27
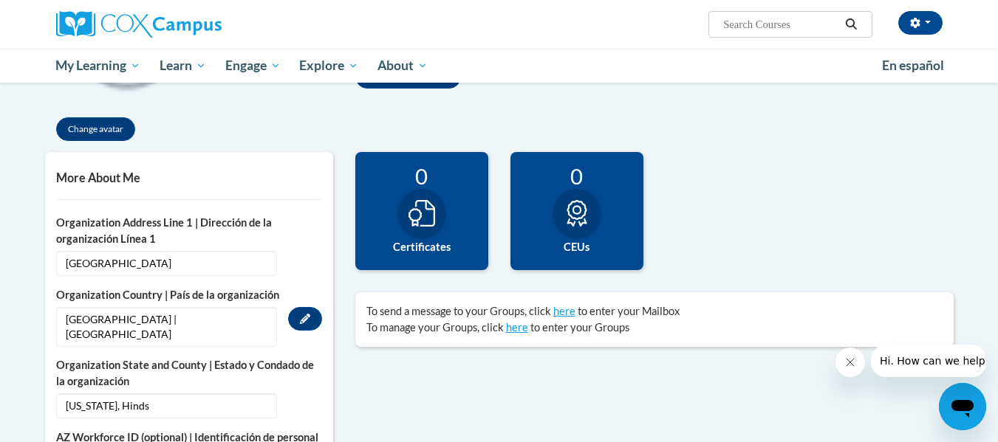
scroll to position [295, 0]
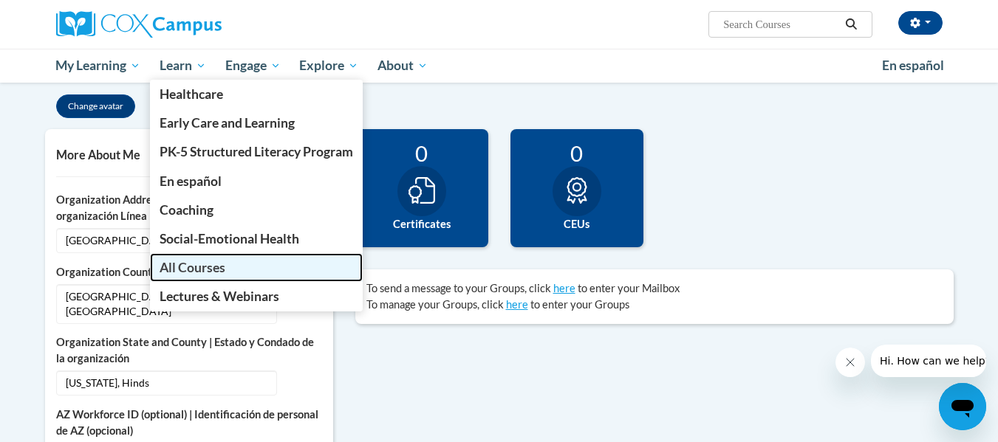
click at [213, 266] on span "All Courses" at bounding box center [193, 268] width 66 height 16
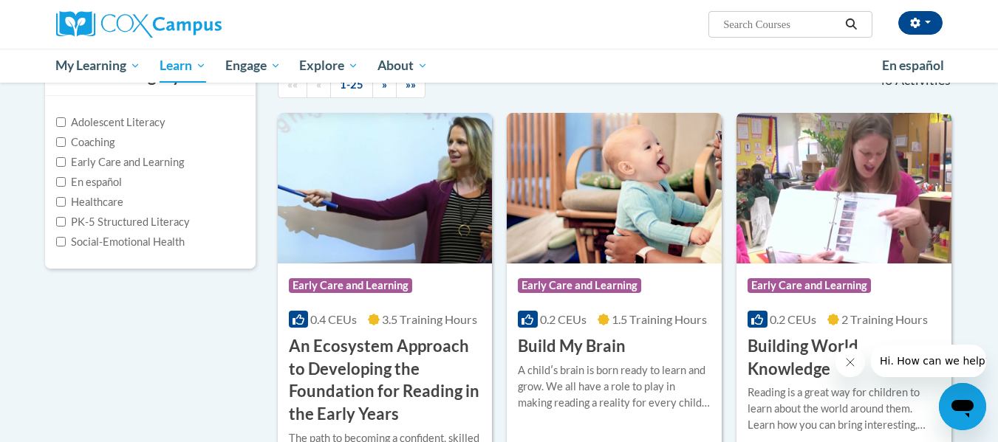
scroll to position [187, 0]
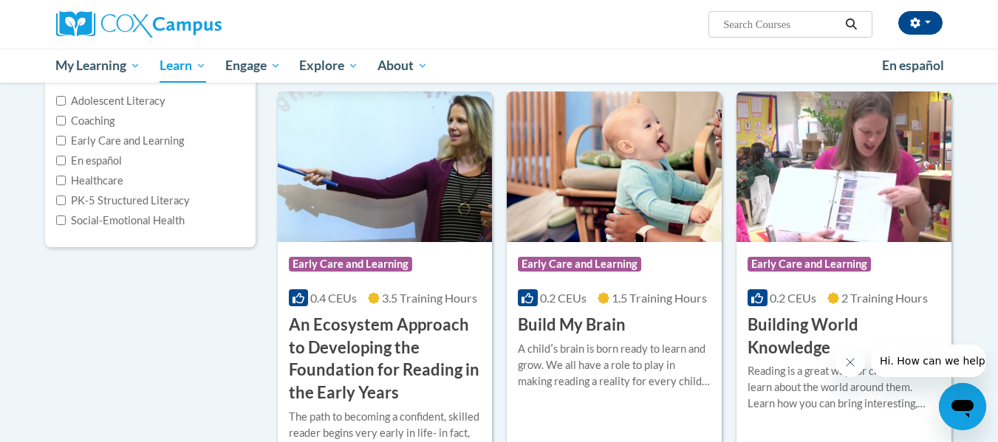
click at [377, 319] on h3 "An Ecosystem Approach to Developing the Foundation for Reading in the Early Yea…" at bounding box center [385, 359] width 193 height 91
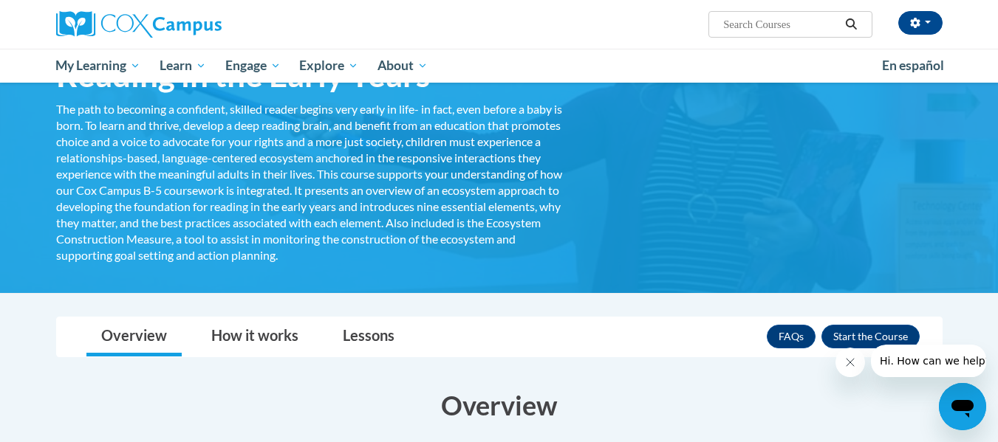
scroll to position [207, 0]
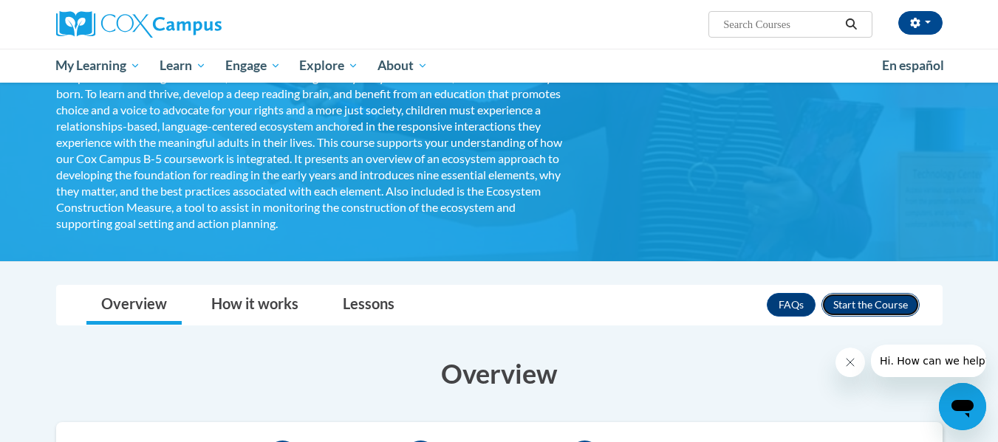
click at [869, 300] on button "Enroll" at bounding box center [870, 305] width 98 height 24
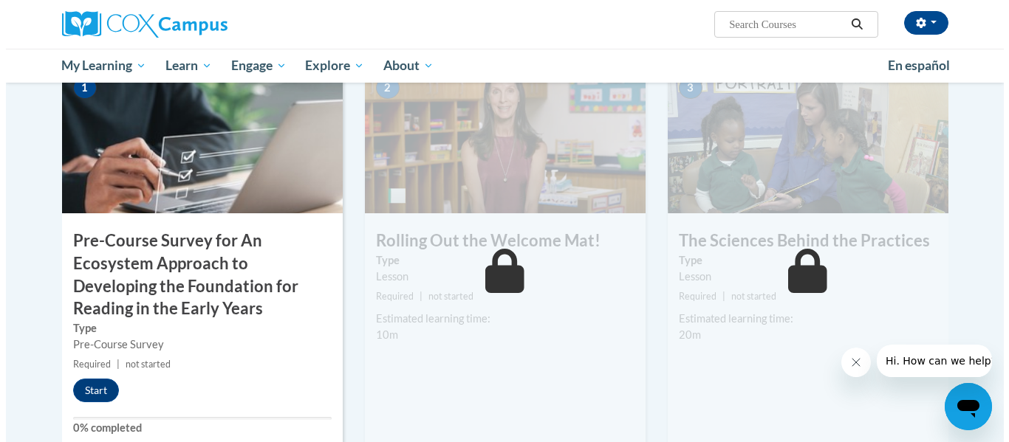
scroll to position [384, 0]
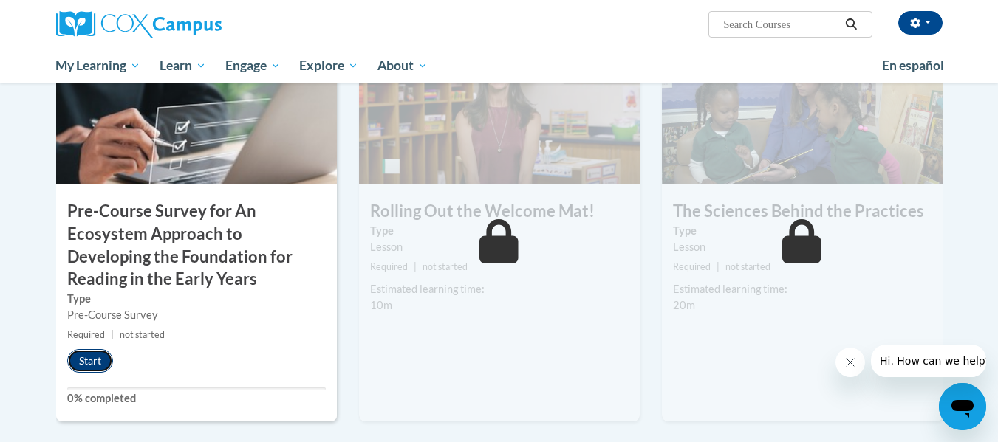
click at [88, 355] on button "Start" at bounding box center [90, 361] width 46 height 24
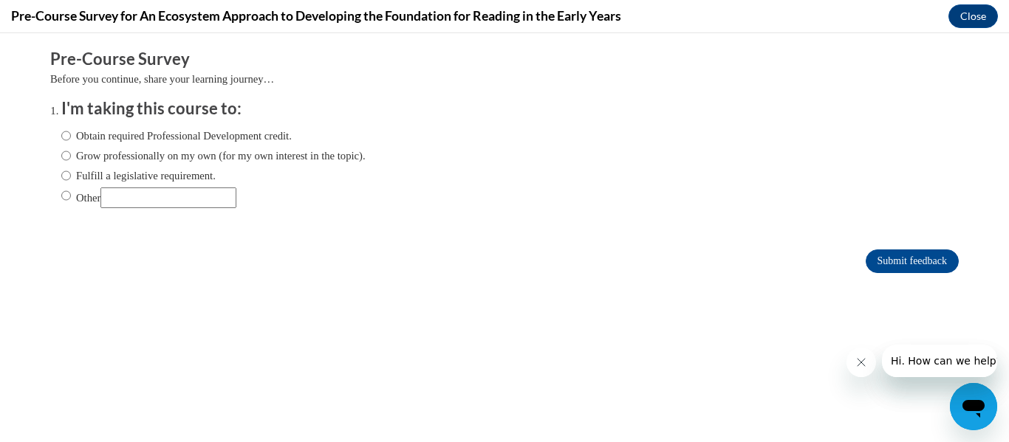
scroll to position [0, 0]
click at [61, 132] on input "Obtain required Professional Development credit." at bounding box center [66, 136] width 10 height 16
radio input "true"
click at [914, 255] on input "Submit feedback" at bounding box center [912, 262] width 93 height 24
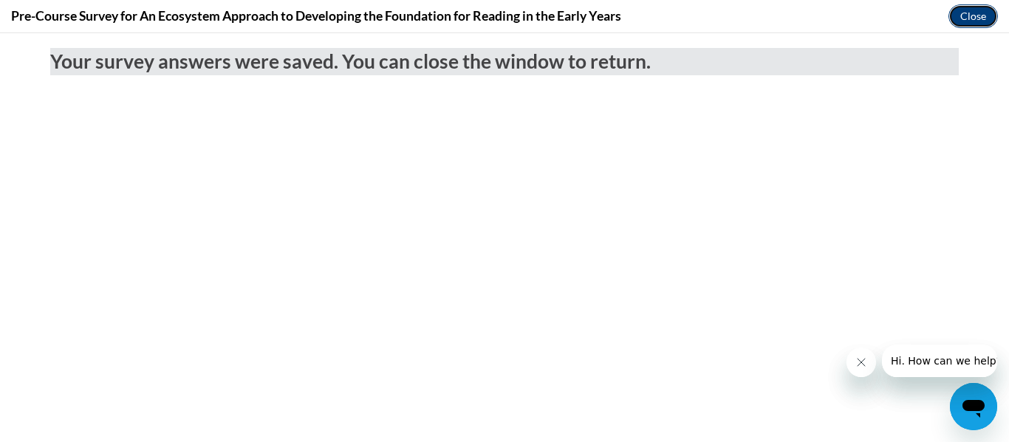
click at [964, 13] on button "Close" at bounding box center [972, 16] width 49 height 24
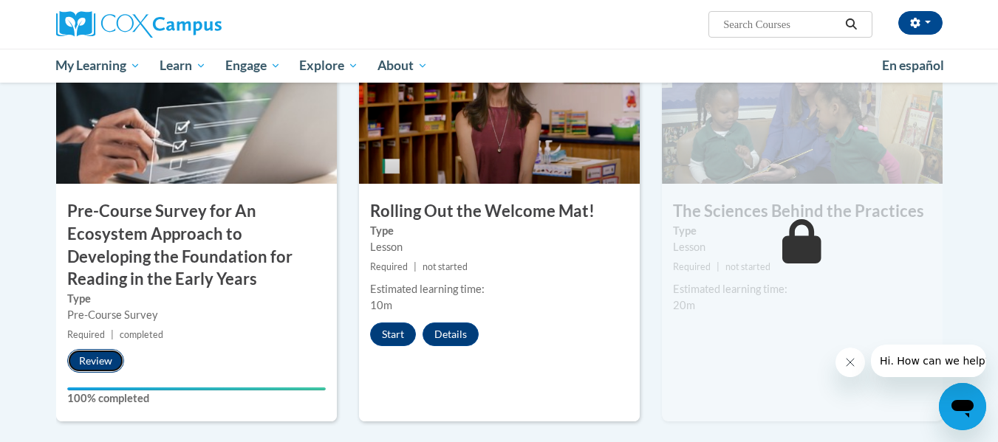
click at [86, 357] on button "Review" at bounding box center [95, 361] width 57 height 24
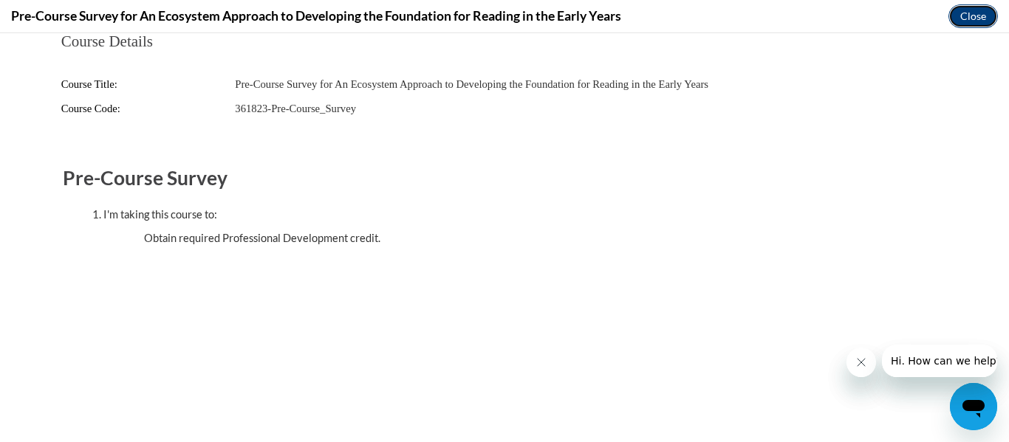
click at [976, 6] on button "Close" at bounding box center [972, 16] width 49 height 24
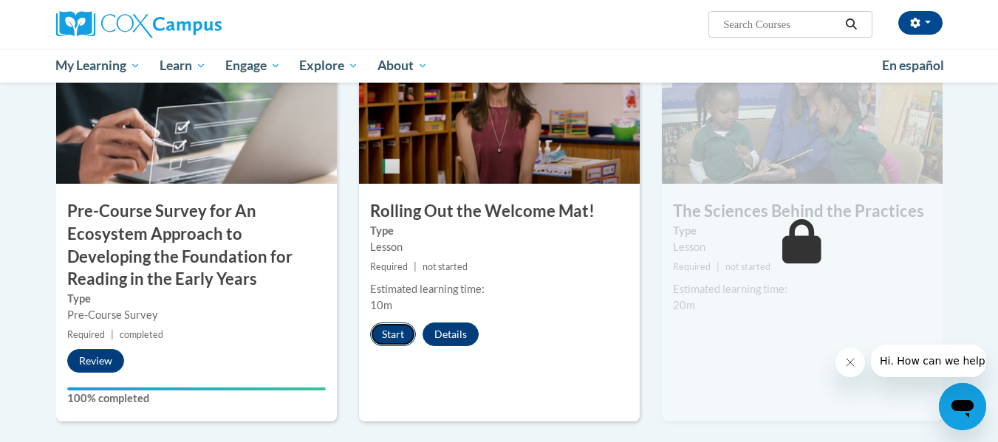
click at [389, 326] on button "Start" at bounding box center [393, 335] width 46 height 24
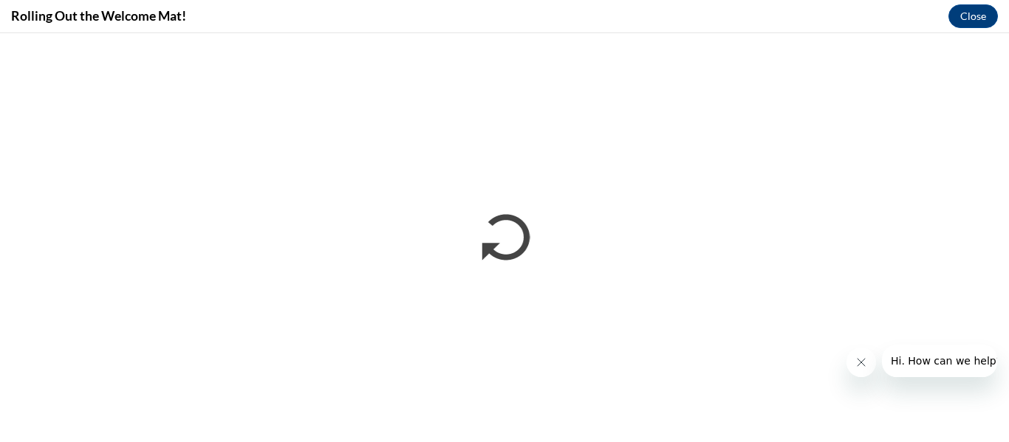
click at [860, 355] on button "Close message from company" at bounding box center [861, 363] width 30 height 30
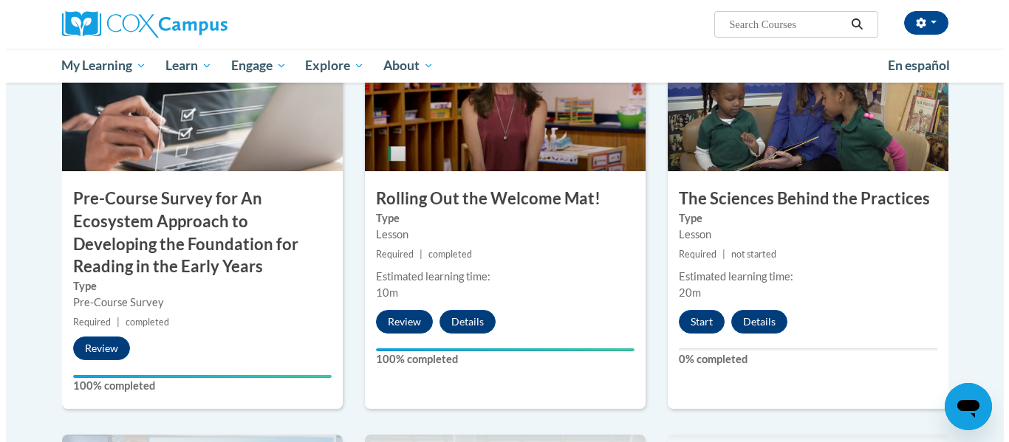
scroll to position [411, 0]
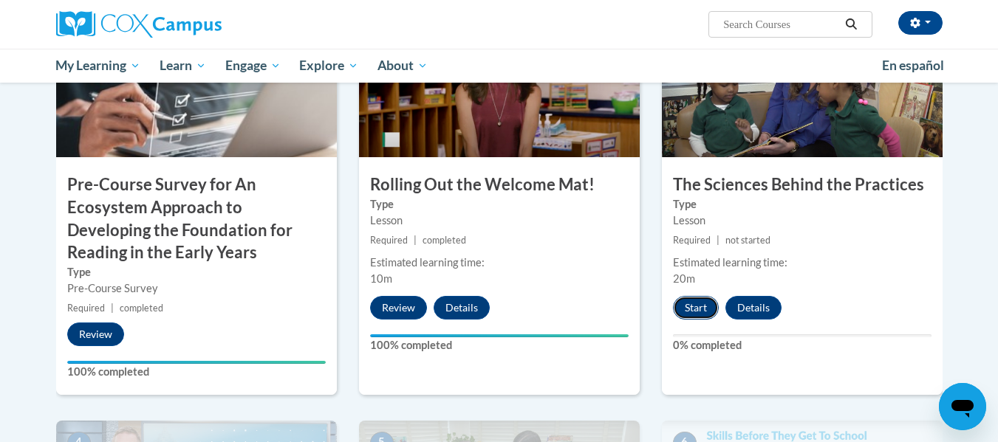
click at [699, 302] on button "Start" at bounding box center [696, 308] width 46 height 24
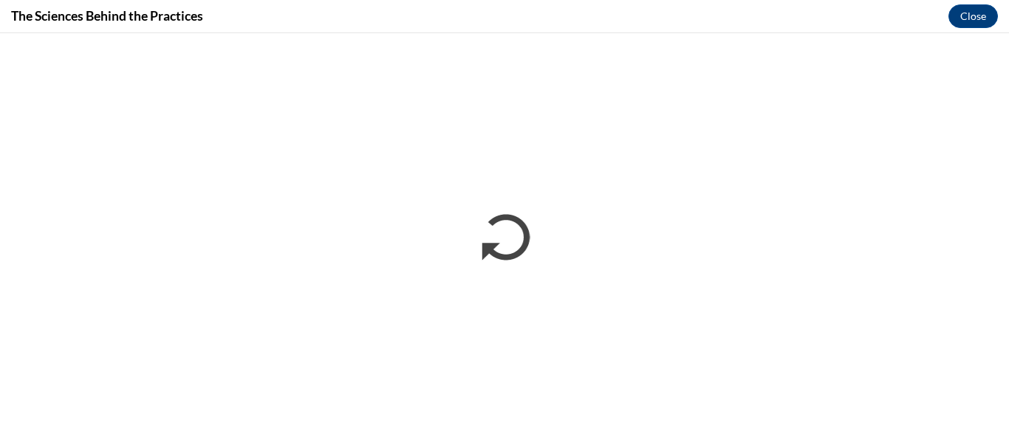
scroll to position [0, 0]
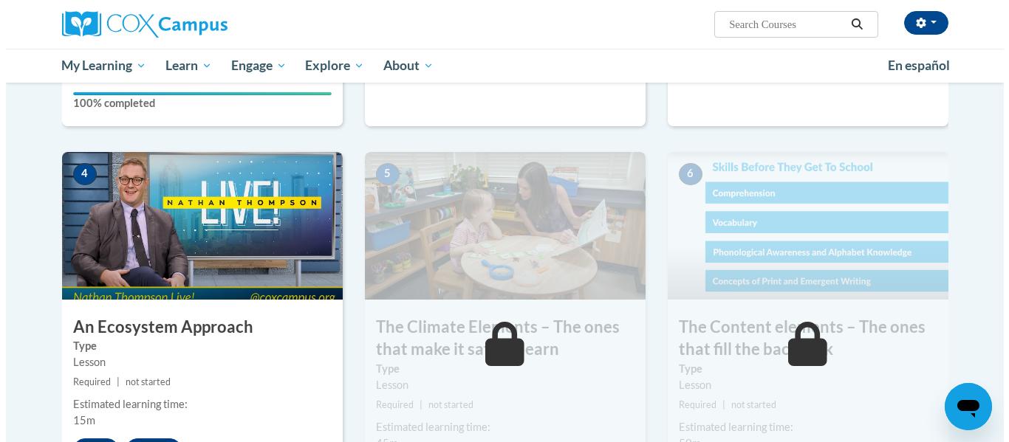
scroll to position [709, 0]
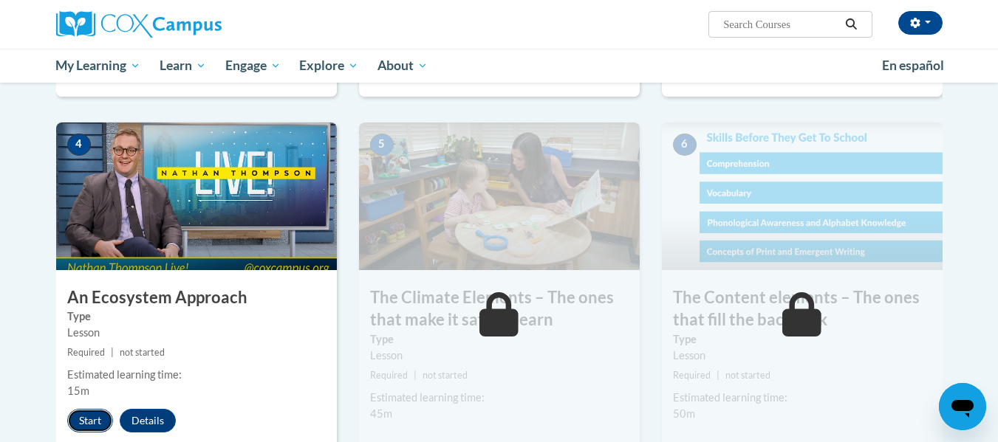
click at [92, 409] on button "Start" at bounding box center [90, 421] width 46 height 24
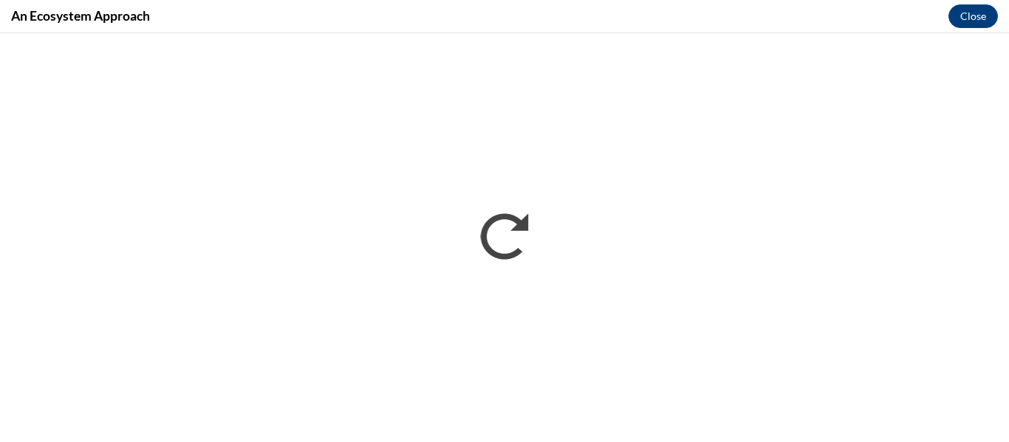
scroll to position [0, 0]
